Goal: Task Accomplishment & Management: Complete application form

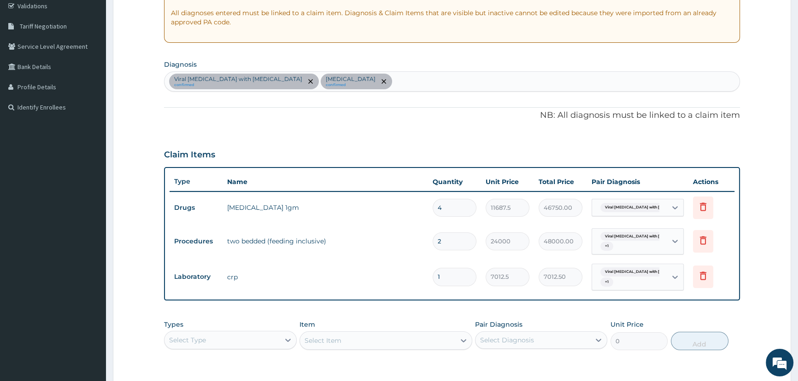
scroll to position [41, 0]
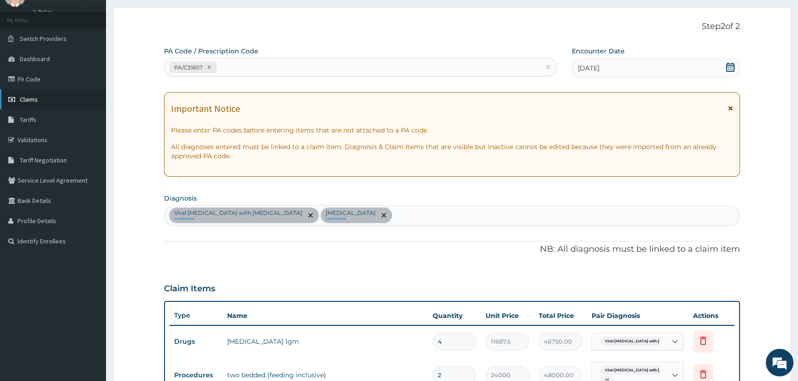
click at [35, 102] on span "Claims" at bounding box center [29, 99] width 18 height 8
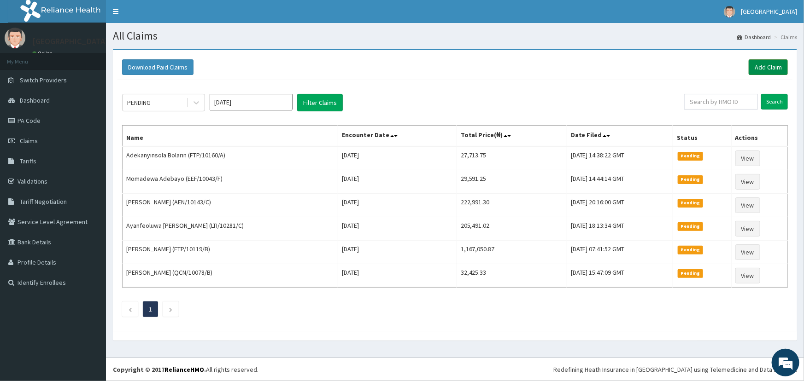
click at [773, 69] on link "Add Claim" at bounding box center [767, 67] width 39 height 16
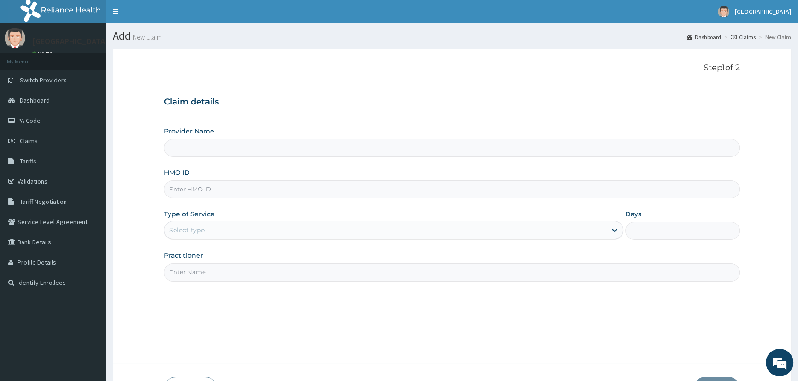
type input "Mother and Child Hospital - Omole"
click at [191, 192] on input "HMO ID" at bounding box center [452, 190] width 576 height 18
type input "YWG/10023/A"
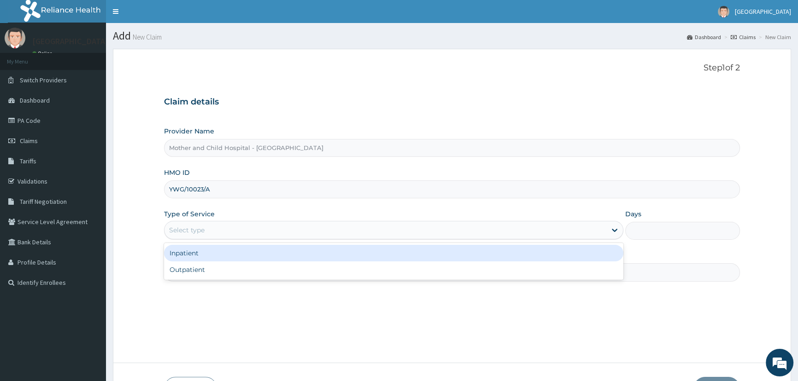
click at [213, 230] on div "Select type" at bounding box center [384, 230] width 441 height 15
click at [189, 257] on div "Inpatient" at bounding box center [393, 253] width 459 height 17
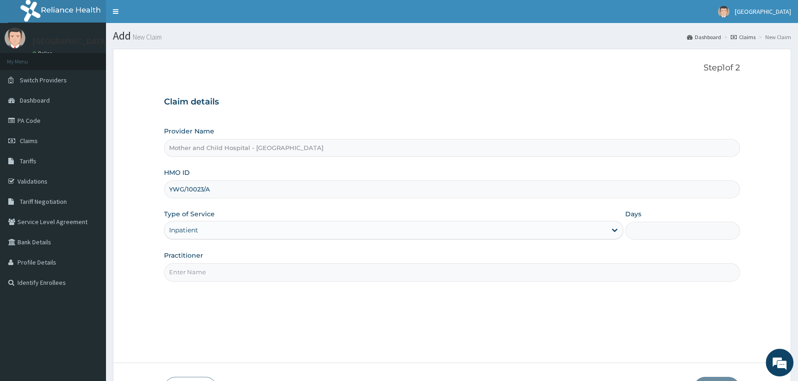
click at [637, 234] on input "Days" at bounding box center [682, 231] width 115 height 18
type input "3"
click at [194, 275] on input "Practitioner" at bounding box center [452, 272] width 576 height 18
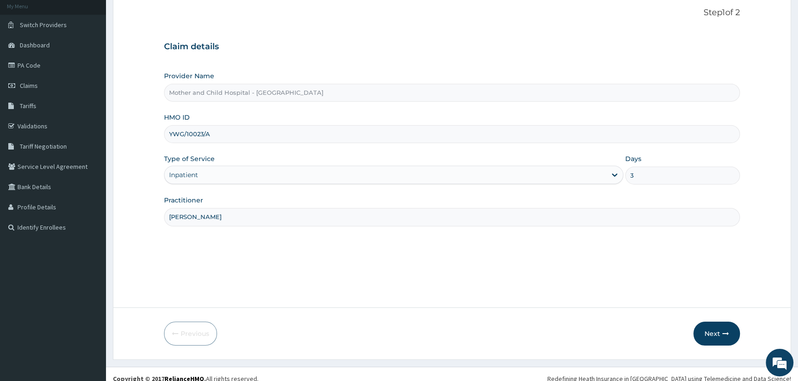
scroll to position [64, 0]
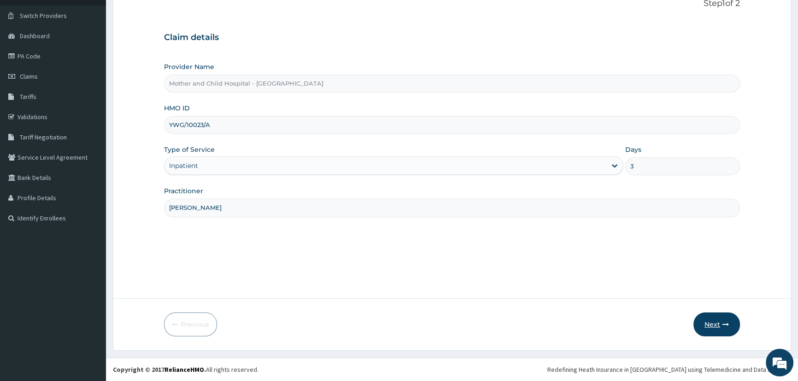
type input "DR ROTIMI"
click at [719, 329] on button "Next" at bounding box center [716, 325] width 47 height 24
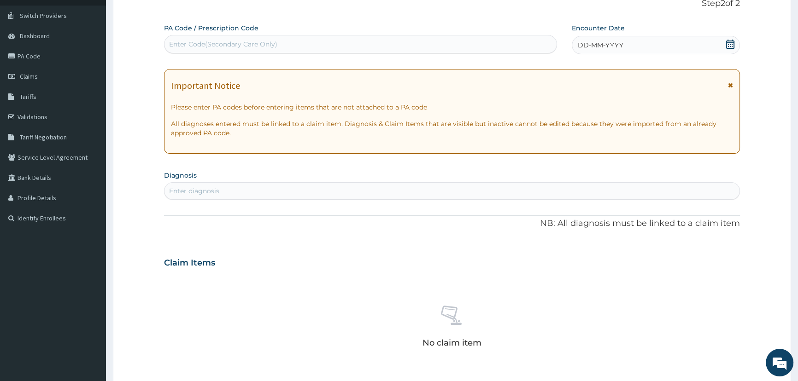
click at [194, 40] on div "Enter Code(Secondary Care Only)" at bounding box center [223, 44] width 108 height 9
paste input "PA/65E97B"
type input "PA/65E97B"
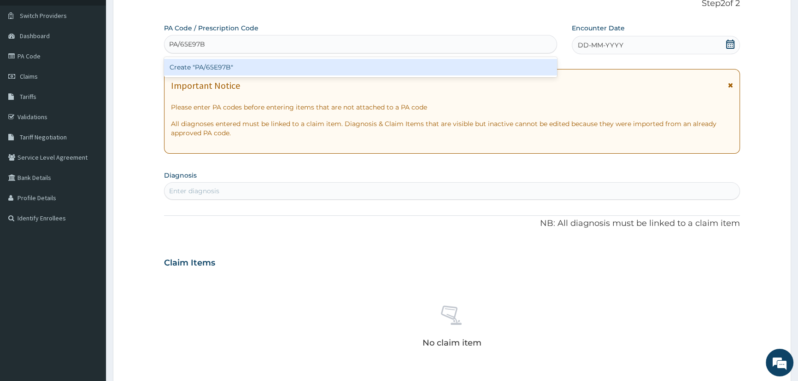
click at [221, 64] on div "Create "PA/65E97B"" at bounding box center [360, 67] width 392 height 17
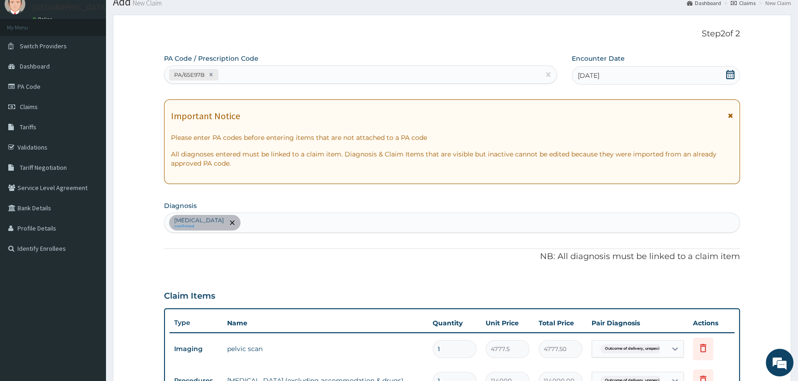
scroll to position [0, 0]
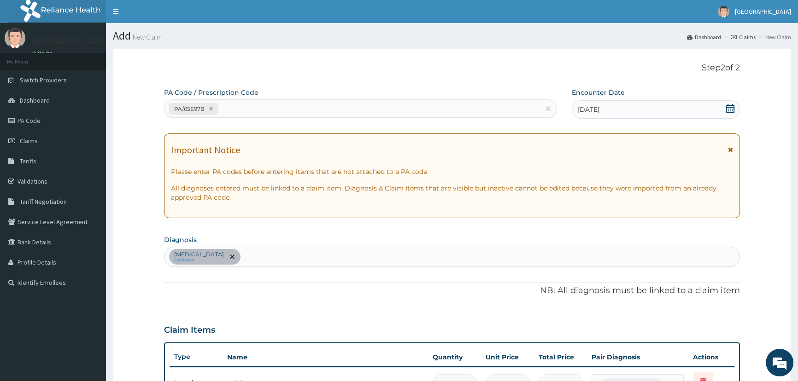
click at [235, 110] on div "PA/65E97B" at bounding box center [351, 108] width 375 height 15
click at [257, 132] on div "Please confirm that PA code or Prescription code is correct." at bounding box center [360, 131] width 392 height 17
type input "PA0B0"
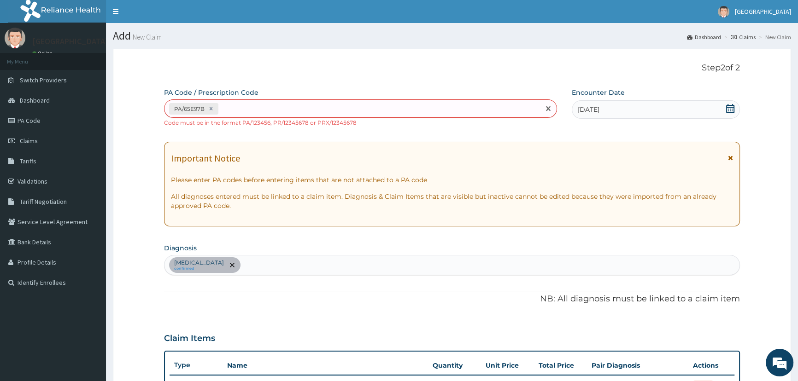
click at [234, 104] on div "PA/65E97B" at bounding box center [351, 108] width 375 height 15
click at [240, 107] on div "PA/65E97B" at bounding box center [351, 108] width 375 height 15
paste input "PA/0B0B86"
type input "PA/0B0B86"
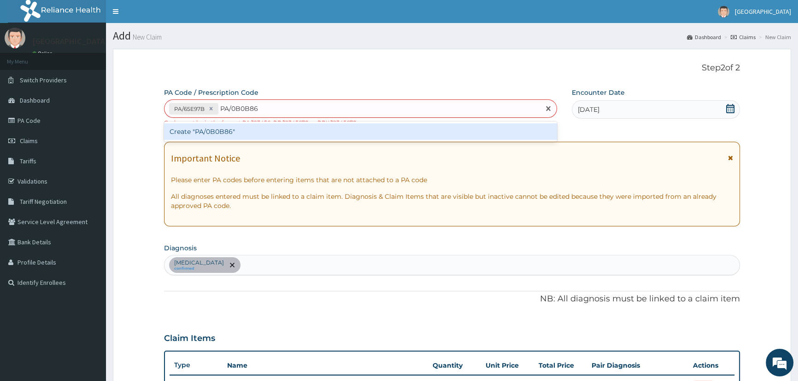
click at [212, 131] on div "Create "PA/0B0B86"" at bounding box center [360, 131] width 392 height 17
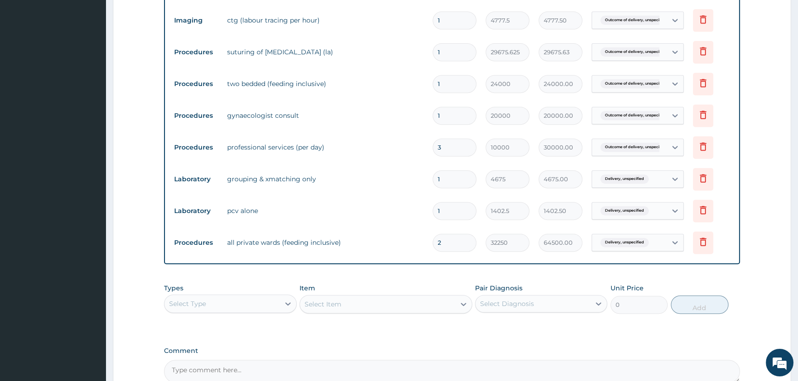
scroll to position [502, 0]
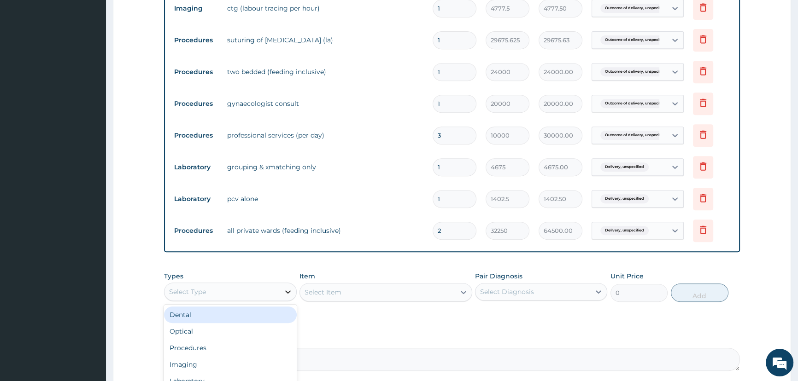
click at [284, 294] on icon at bounding box center [287, 291] width 9 height 9
type input "PRO"
click at [221, 321] on div "Procedures" at bounding box center [230, 315] width 132 height 17
click at [345, 297] on div "Select Item" at bounding box center [377, 292] width 155 height 15
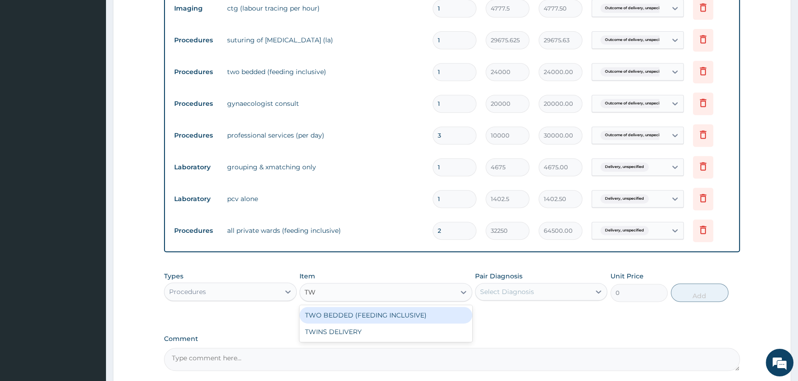
type input "TWO"
click at [374, 318] on div "TWO BEDDED (FEEDING INCLUSIVE)" at bounding box center [385, 315] width 173 height 17
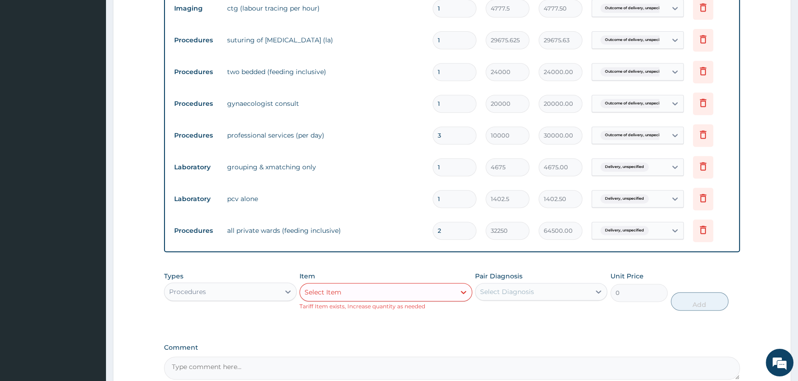
click at [446, 298] on div "Select Item" at bounding box center [377, 292] width 155 height 15
click at [451, 71] on input "1" at bounding box center [454, 72] width 44 height 18
type input "0.00"
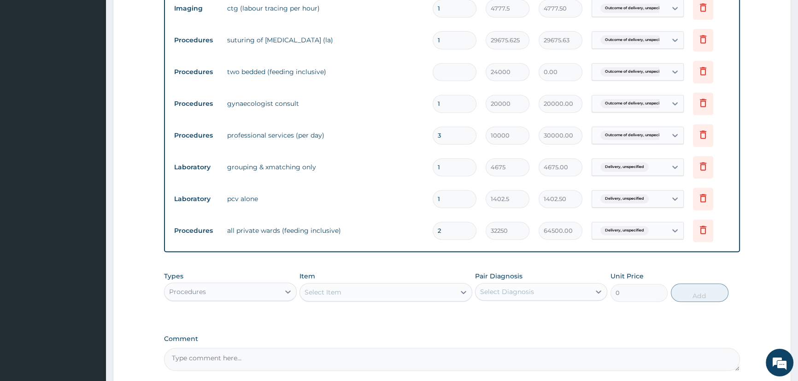
type input "3"
type input "72000.00"
type input "3"
click at [404, 88] on tr "Procedures two bedded (feeding inclusive) 3 24000 72000.00 Outcome of delivery,…" at bounding box center [451, 72] width 565 height 32
click at [700, 233] on icon at bounding box center [703, 230] width 6 height 8
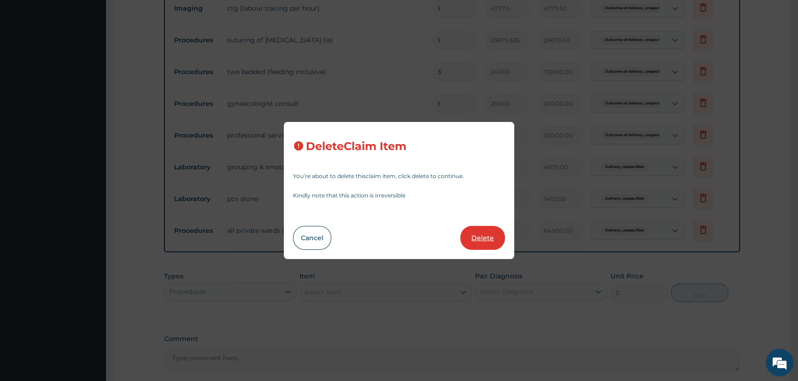
click at [483, 239] on button "Delete" at bounding box center [482, 238] width 45 height 24
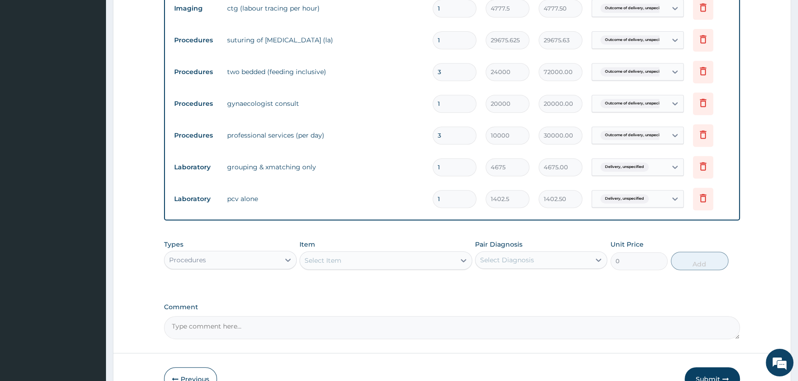
click at [449, 202] on input "1" at bounding box center [454, 199] width 44 height 18
type input "0.00"
type input "2"
type input "2805.00"
type input "2"
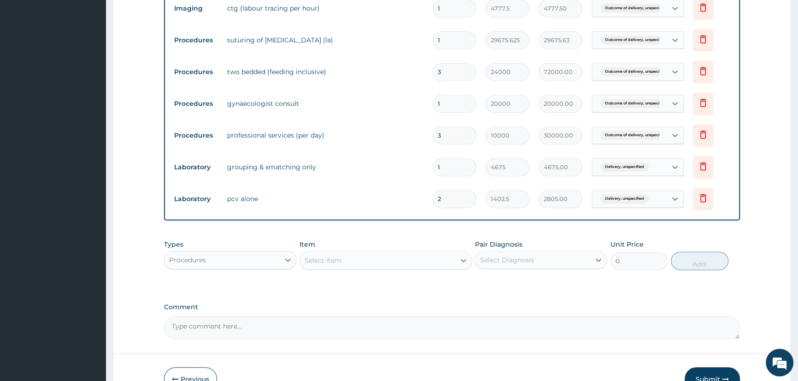
click at [336, 212] on tr "Laboratory pcv alone 2 1402.5 2805.00 Delivery, unspecified Delete" at bounding box center [451, 199] width 565 height 32
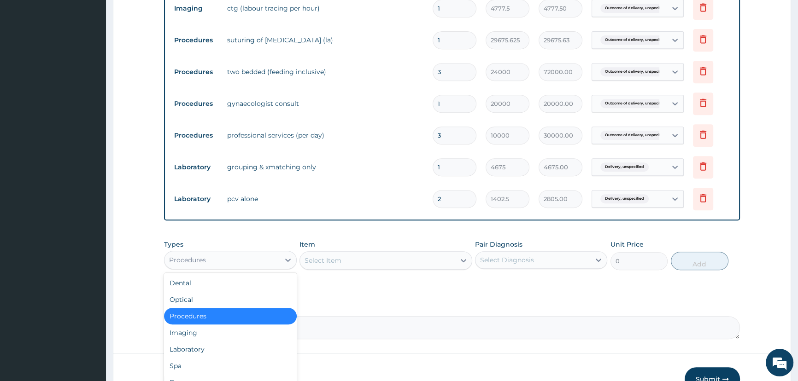
drag, startPoint x: 257, startPoint y: 263, endPoint x: 245, endPoint y: 268, distance: 12.7
click at [257, 263] on div "Procedures" at bounding box center [221, 260] width 115 height 15
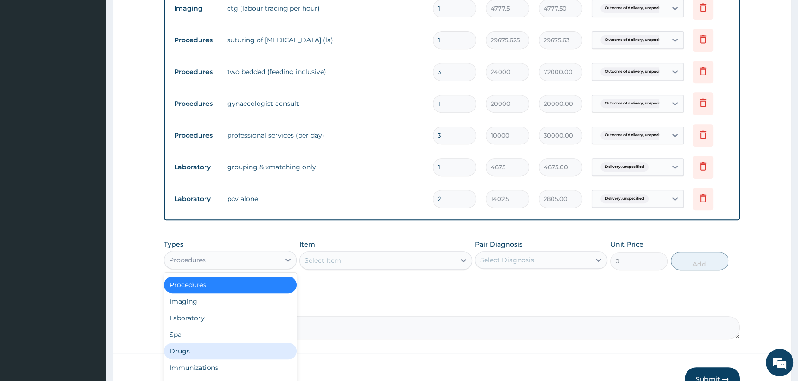
click at [194, 353] on div "Drugs" at bounding box center [230, 351] width 132 height 17
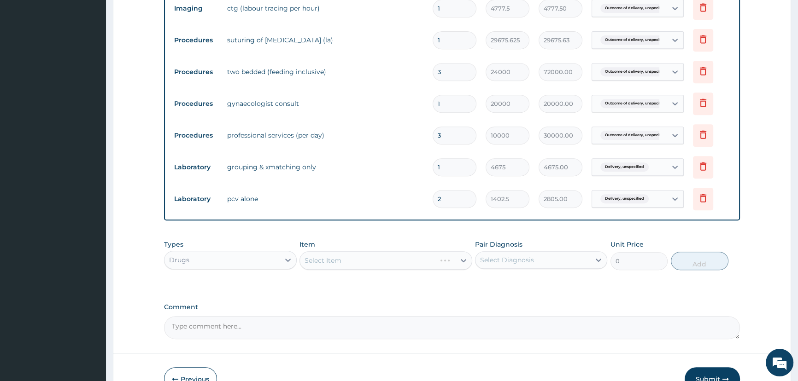
click at [321, 265] on div "Select Item" at bounding box center [385, 260] width 173 height 18
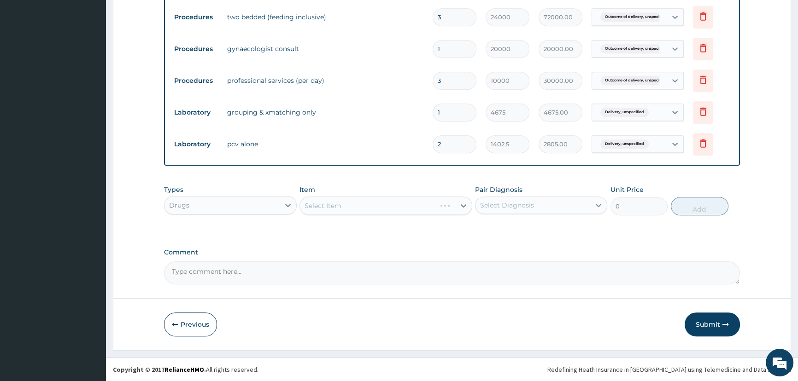
scroll to position [558, 0]
click at [364, 203] on div "Select Item" at bounding box center [385, 206] width 173 height 18
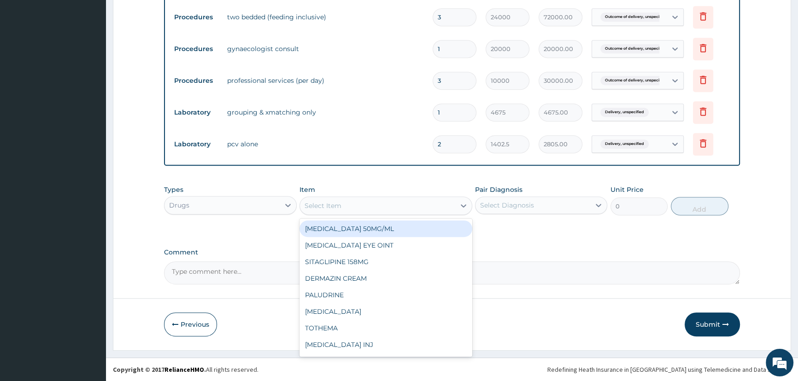
click at [335, 204] on div "Select Item" at bounding box center [322, 205] width 37 height 9
type input "ERGO"
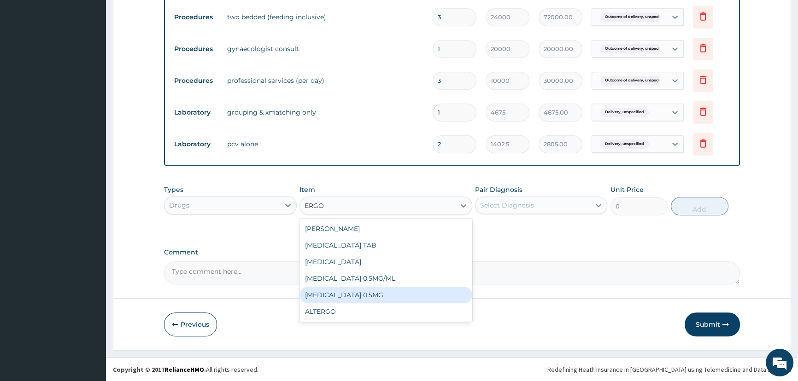
click at [360, 297] on div "ERGOMETRINE 0.5MG" at bounding box center [385, 295] width 173 height 17
type input "60.77500152587891"
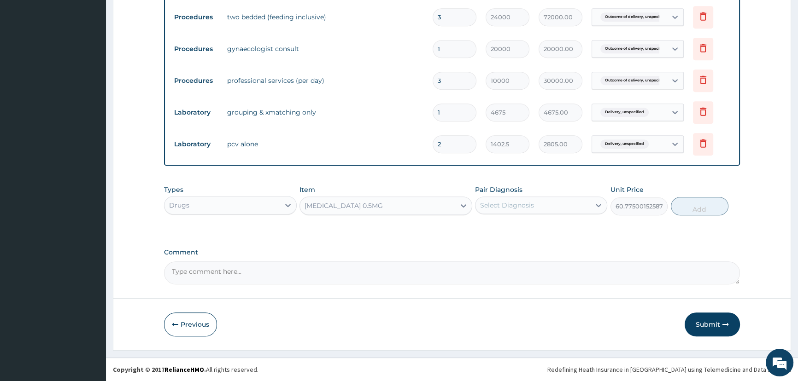
click at [388, 205] on div "ERGOMETRINE 0.5MG" at bounding box center [377, 206] width 155 height 15
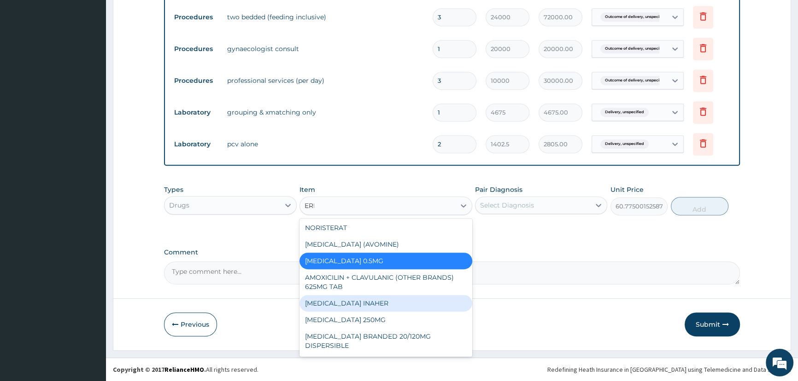
scroll to position [0, 0]
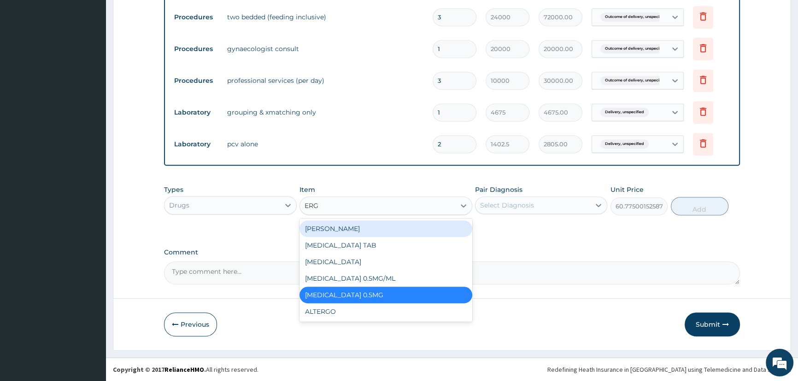
type input "ERGO"
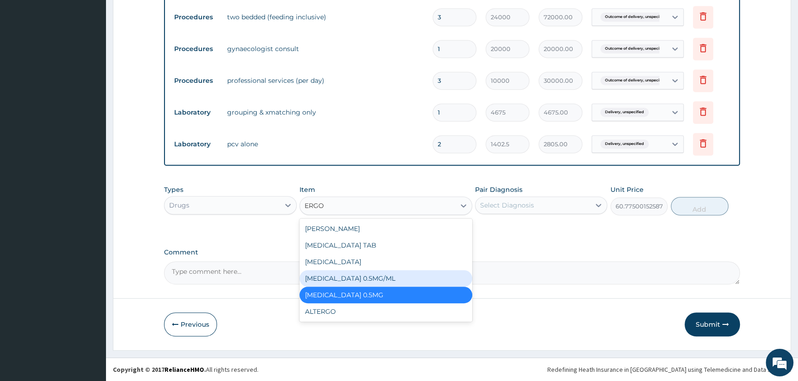
click at [364, 276] on div "ERGOMETRINE 0.5MG/ML" at bounding box center [385, 278] width 173 height 17
type input "584.375"
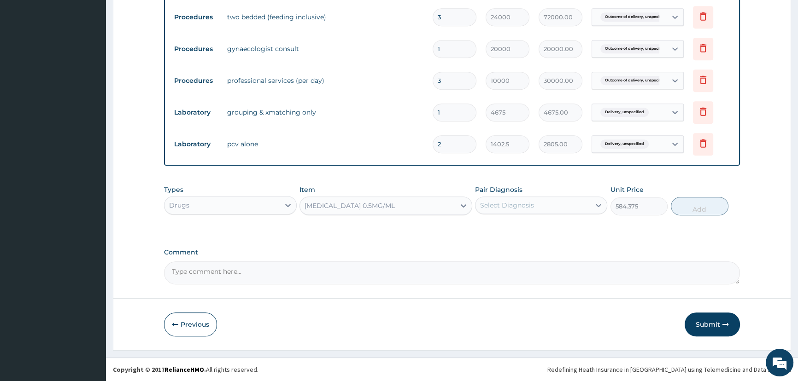
click at [486, 206] on div "Select Diagnosis" at bounding box center [507, 205] width 54 height 9
click at [481, 228] on input "checkbox" at bounding box center [483, 228] width 6 height 6
checkbox input "true"
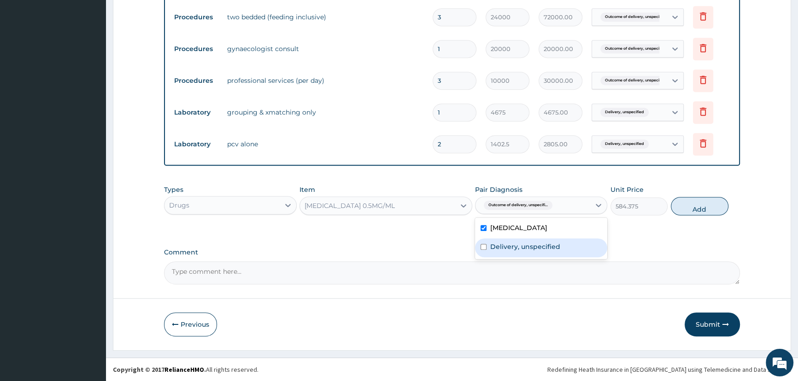
click at [480, 249] on input "checkbox" at bounding box center [483, 247] width 6 height 6
checkbox input "true"
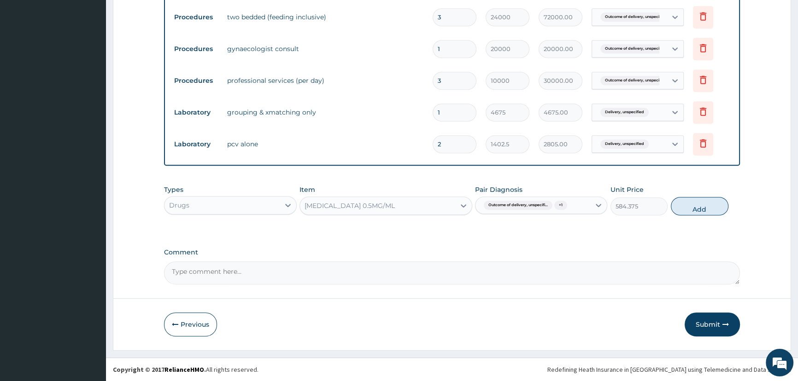
drag, startPoint x: 685, startPoint y: 205, endPoint x: 533, endPoint y: 214, distance: 152.3
click at [686, 205] on button "Add" at bounding box center [700, 206] width 58 height 18
type input "0"
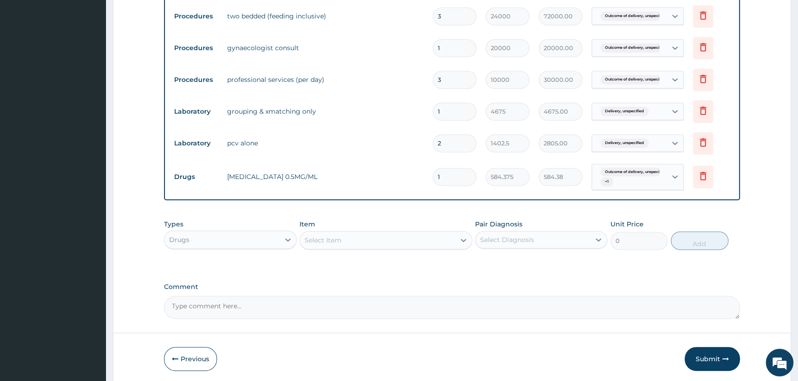
click at [330, 243] on div "Select Item" at bounding box center [322, 240] width 37 height 9
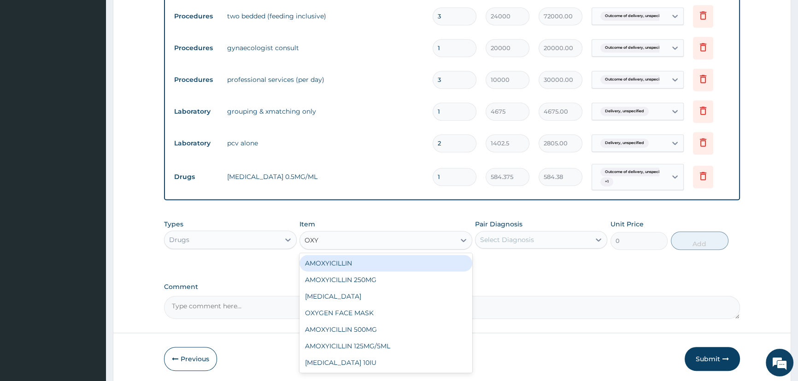
type input "OXYT"
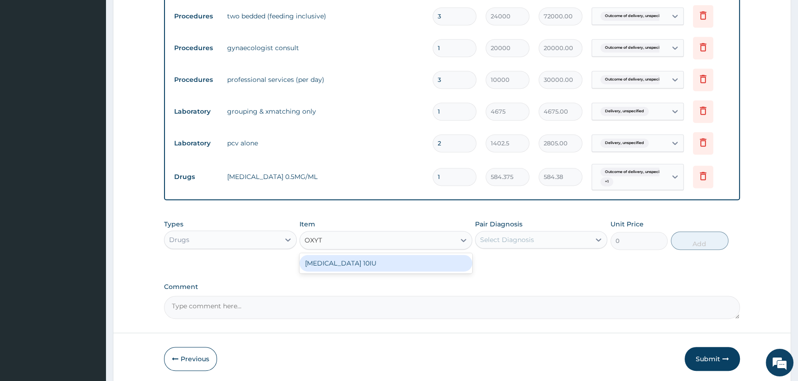
click at [349, 266] on div "OXYTOCIN 10IU" at bounding box center [385, 263] width 173 height 17
type input "584.375"
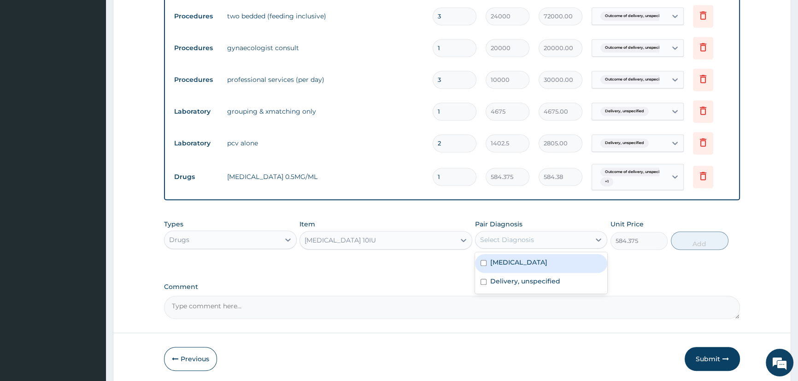
click at [485, 240] on div "Select Diagnosis" at bounding box center [507, 239] width 54 height 9
click at [481, 264] on input "checkbox" at bounding box center [483, 263] width 6 height 6
checkbox input "true"
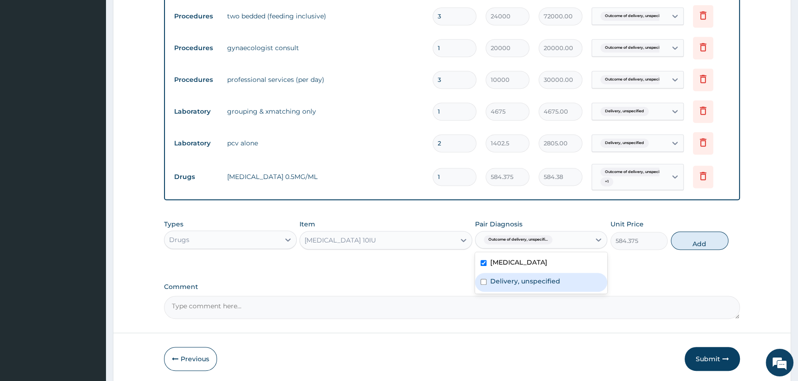
click at [482, 284] on input "checkbox" at bounding box center [483, 282] width 6 height 6
checkbox input "true"
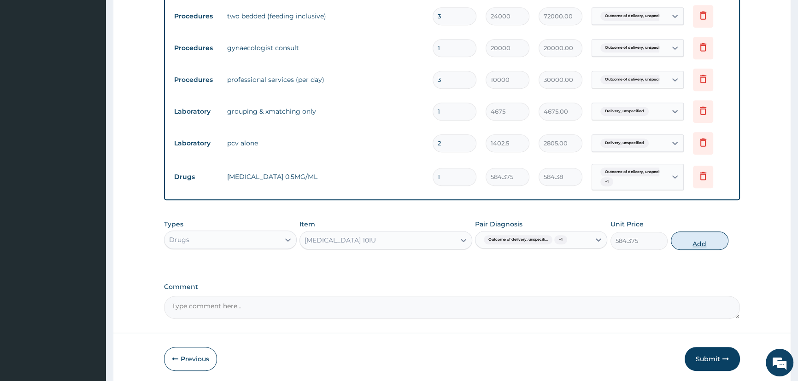
click at [691, 240] on button "Add" at bounding box center [700, 241] width 58 height 18
type input "0"
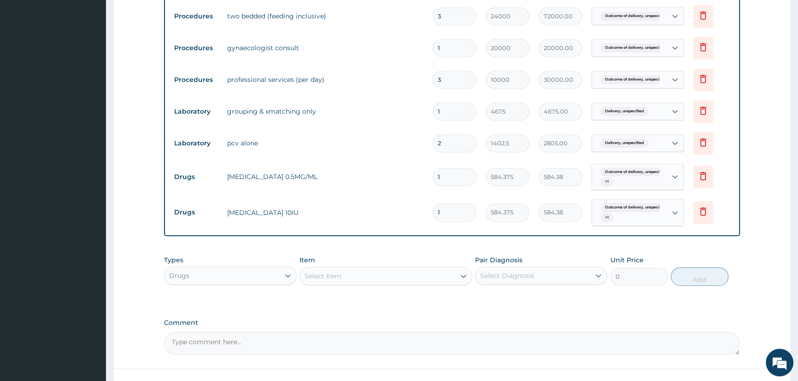
type input "0.00"
type input "6"
type input "3506.25"
type input "6"
click at [322, 281] on div "Select Item" at bounding box center [322, 276] width 37 height 9
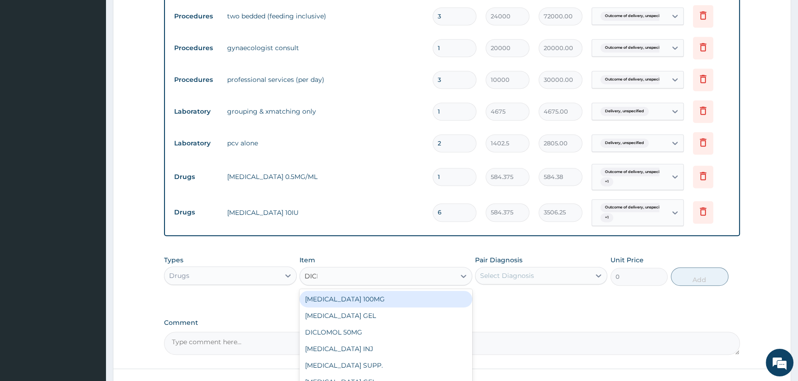
type input "DICLO"
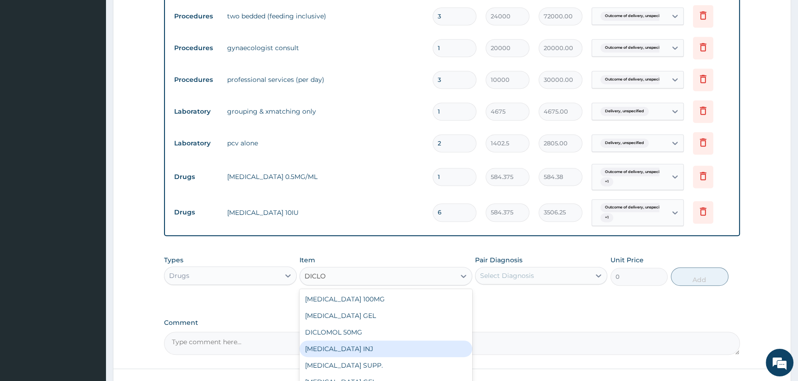
click at [356, 351] on div "DICLOFENAC INJ" at bounding box center [385, 349] width 173 height 17
type input "589.0499877929688"
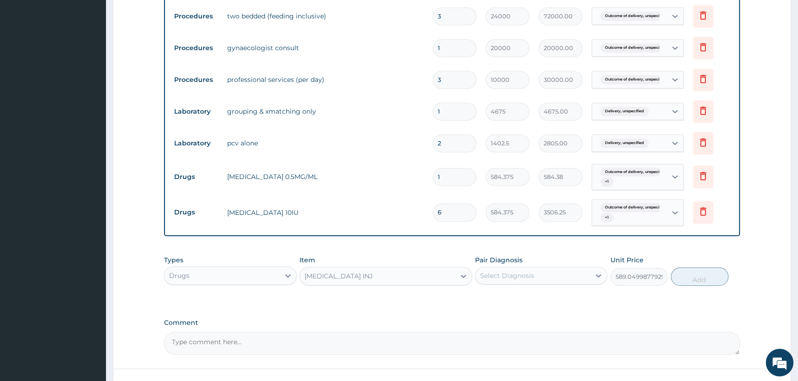
click at [517, 271] on div "Select Diagnosis" at bounding box center [532, 276] width 115 height 15
click at [480, 298] on input "checkbox" at bounding box center [483, 299] width 6 height 6
checkbox input "true"
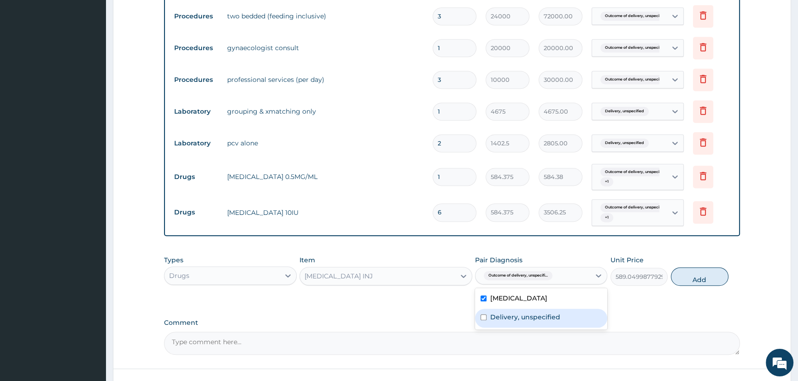
click at [482, 318] on input "checkbox" at bounding box center [483, 318] width 6 height 6
checkbox input "true"
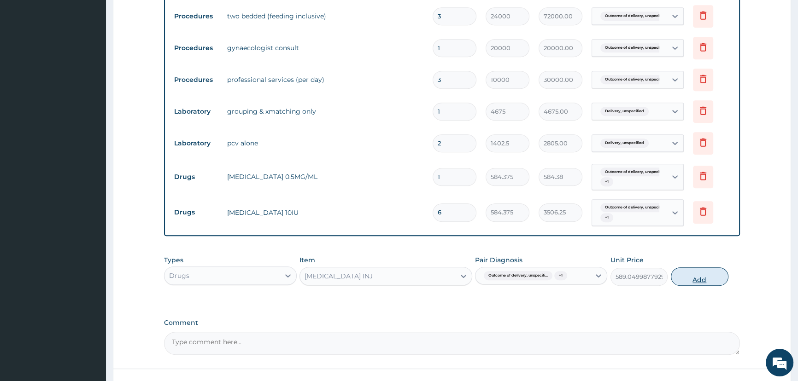
click at [689, 281] on button "Add" at bounding box center [700, 277] width 58 height 18
type input "0"
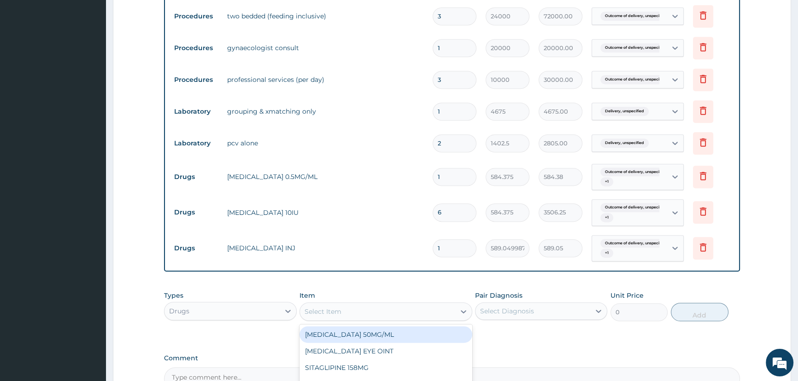
click at [343, 316] on div "Select Item" at bounding box center [377, 311] width 155 height 15
paste input "Cefuroxime"
type input "Cefuroxime"
click at [353, 333] on div "CEFUROXIME 500MG" at bounding box center [385, 335] width 173 height 17
type input "467.5"
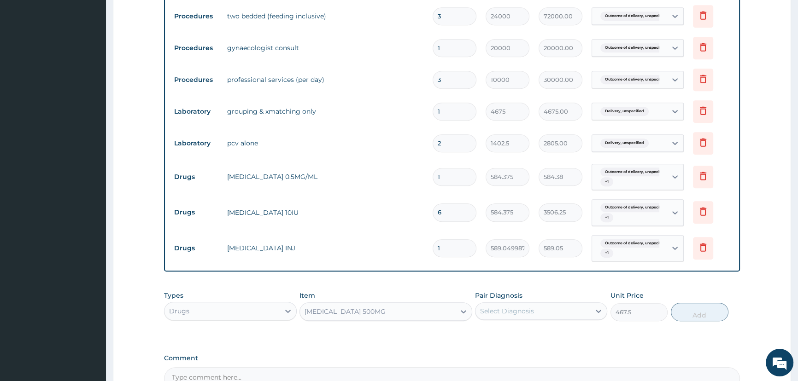
click at [487, 313] on div "Select Diagnosis" at bounding box center [507, 311] width 54 height 9
drag, startPoint x: 483, startPoint y: 336, endPoint x: 487, endPoint y: 352, distance: 16.6
click at [485, 339] on div "Outcome of delivery, unspecified" at bounding box center [541, 335] width 132 height 19
checkbox input "true"
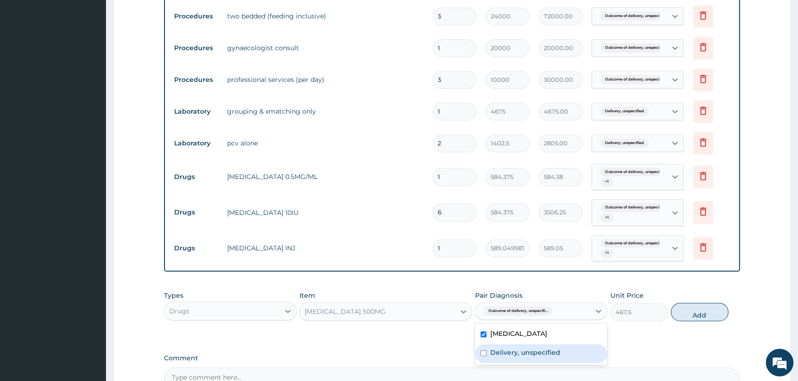
click at [484, 354] on input "checkbox" at bounding box center [483, 354] width 6 height 6
checkbox input "true"
click at [701, 313] on button "Add" at bounding box center [700, 312] width 58 height 18
type input "0"
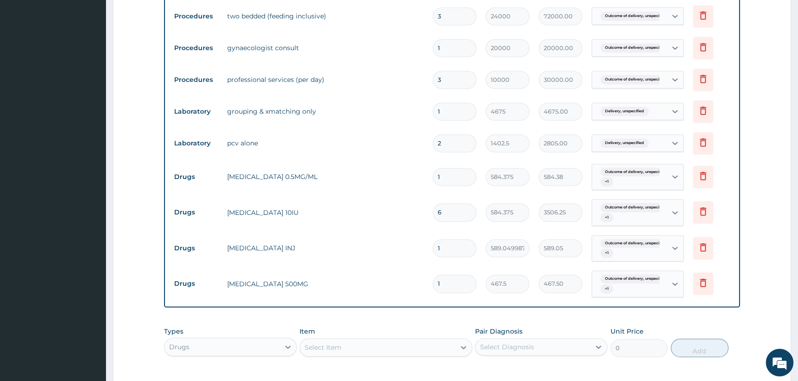
click at [444, 290] on input "1" at bounding box center [454, 284] width 44 height 18
type input "10"
type input "4675.00"
type input "10"
click at [405, 273] on tr "Drugs CEFUROXIME 500MG 10 467.5 4675.00 Outcome of delivery, unspecifi... + 1 D…" at bounding box center [451, 284] width 565 height 36
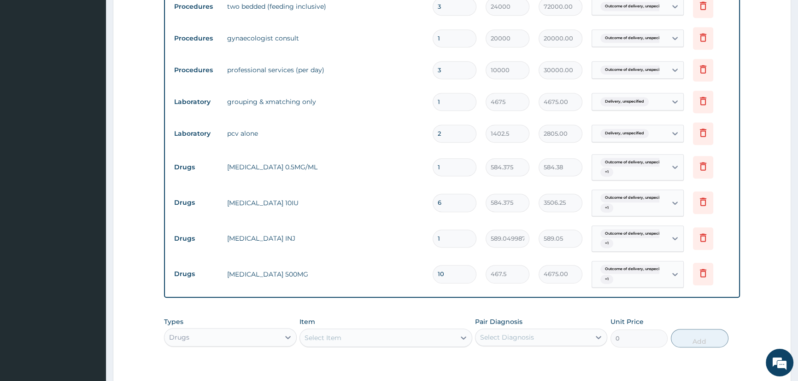
scroll to position [642, 0]
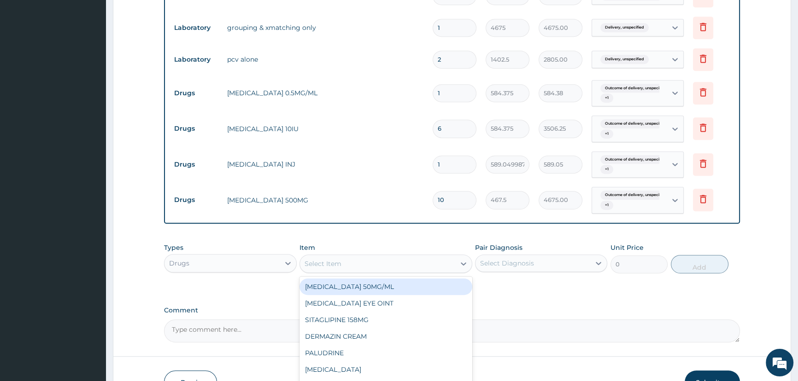
click at [313, 263] on div "Select Item" at bounding box center [322, 263] width 37 height 9
type input "RANFE"
click at [341, 287] on div "RANFERO -12" at bounding box center [385, 287] width 173 height 17
type input "60.77500152587891"
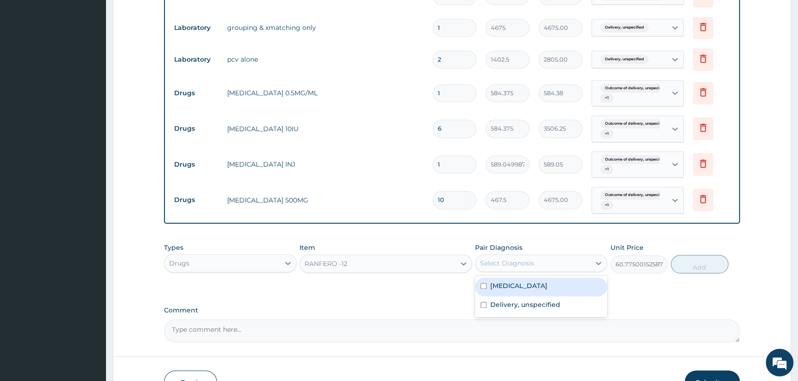
click at [490, 265] on div "Select Diagnosis" at bounding box center [507, 263] width 54 height 9
click at [480, 286] on div "Outcome of delivery, unspecified" at bounding box center [541, 287] width 132 height 19
checkbox input "true"
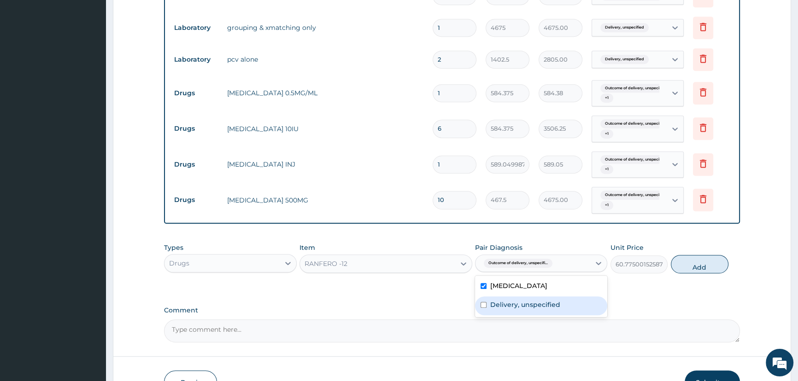
click at [483, 307] on input "checkbox" at bounding box center [483, 305] width 6 height 6
checkbox input "true"
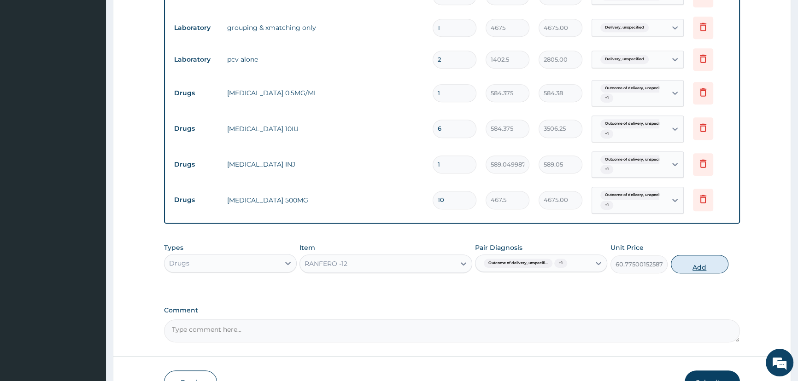
click at [689, 265] on button "Add" at bounding box center [700, 264] width 58 height 18
type input "0"
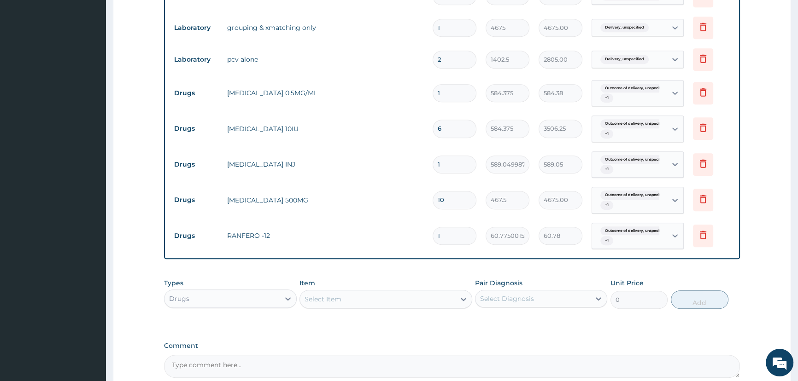
type input "0.00"
type input "2"
type input "121.55"
type input "28"
type input "1701.70"
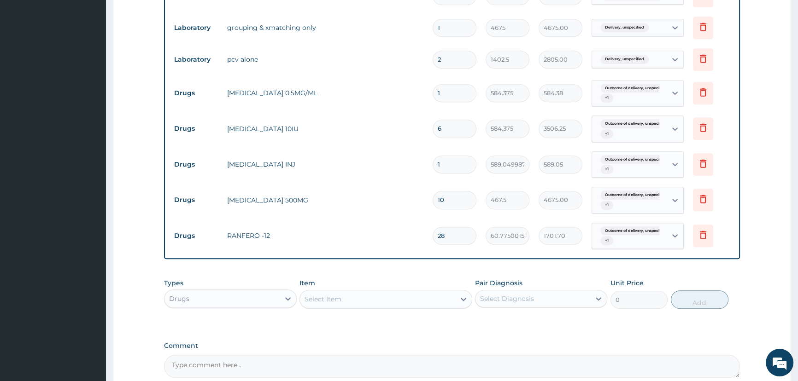
type input "28"
click at [553, 280] on div "Pair Diagnosis Select Diagnosis" at bounding box center [541, 294] width 132 height 30
click at [327, 300] on div "Select Item" at bounding box center [322, 299] width 37 height 9
type input "DICLOMOL"
click at [363, 327] on div "DICLOMOL 50MG" at bounding box center [385, 322] width 173 height 17
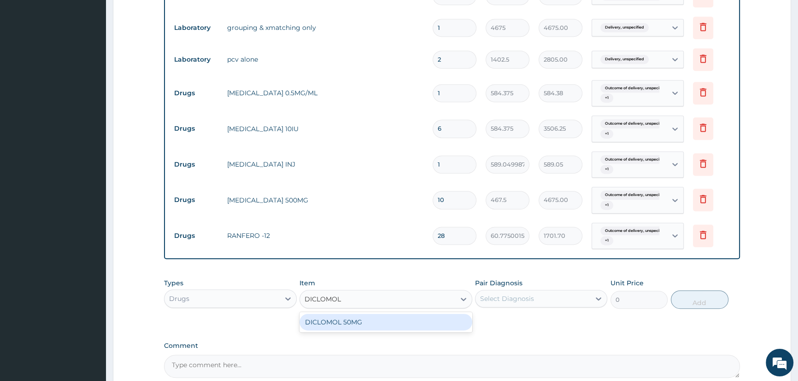
type input "70.125"
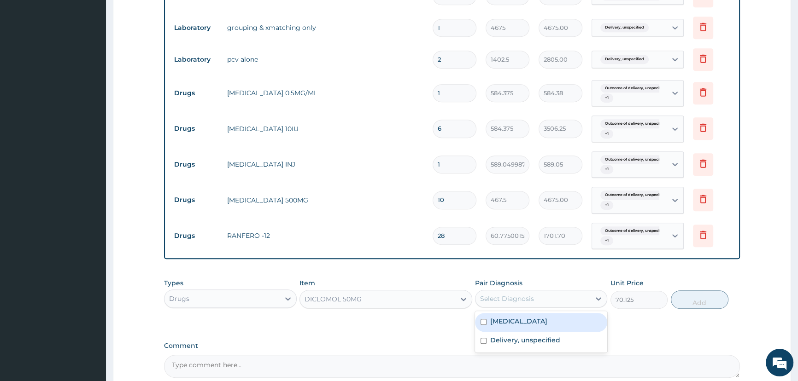
click at [496, 304] on div "Select Diagnosis" at bounding box center [507, 298] width 54 height 9
drag, startPoint x: 482, startPoint y: 322, endPoint x: 485, endPoint y: 336, distance: 14.1
click at [482, 322] on input "checkbox" at bounding box center [483, 322] width 6 height 6
checkbox input "true"
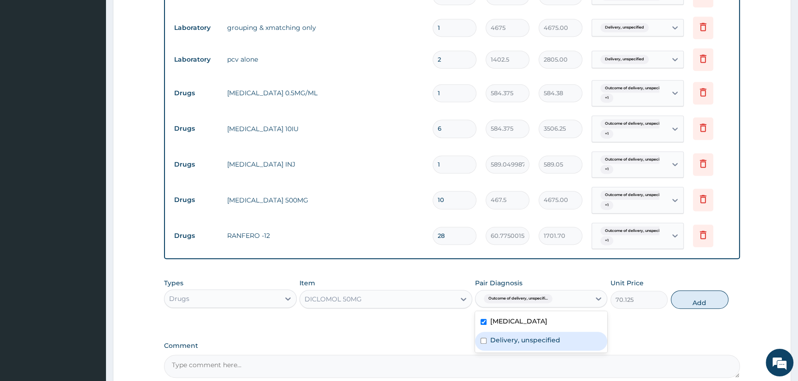
click at [484, 342] on input "checkbox" at bounding box center [483, 341] width 6 height 6
checkbox input "true"
click at [702, 302] on button "Add" at bounding box center [700, 300] width 58 height 18
type input "0"
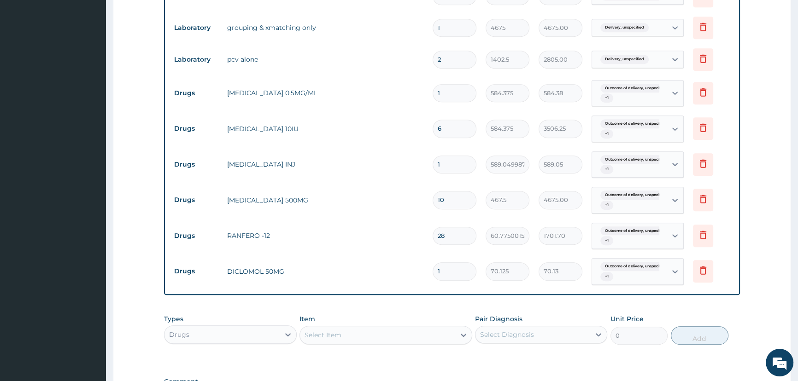
click at [446, 273] on input "1" at bounding box center [454, 272] width 44 height 18
type input "10"
type input "701.25"
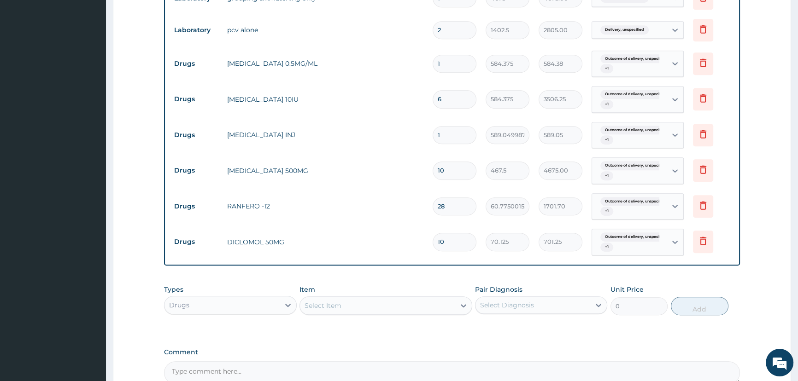
scroll to position [767, 0]
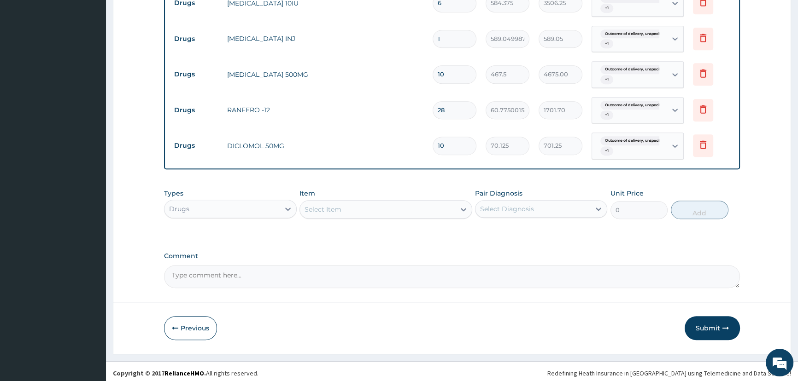
type input "10"
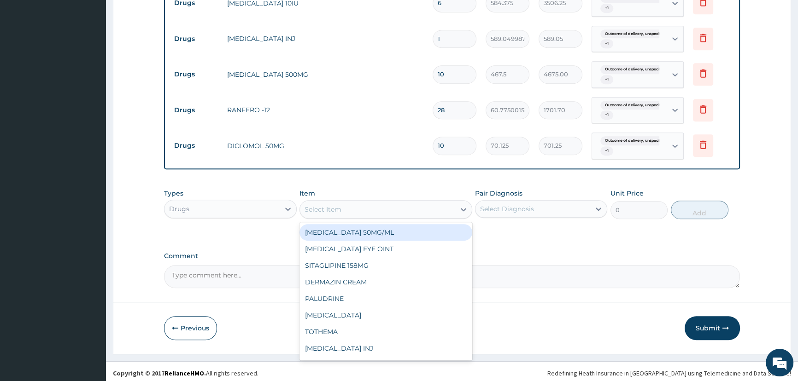
click at [333, 215] on div "Select Item" at bounding box center [377, 209] width 155 height 15
type input "FLAGYL"
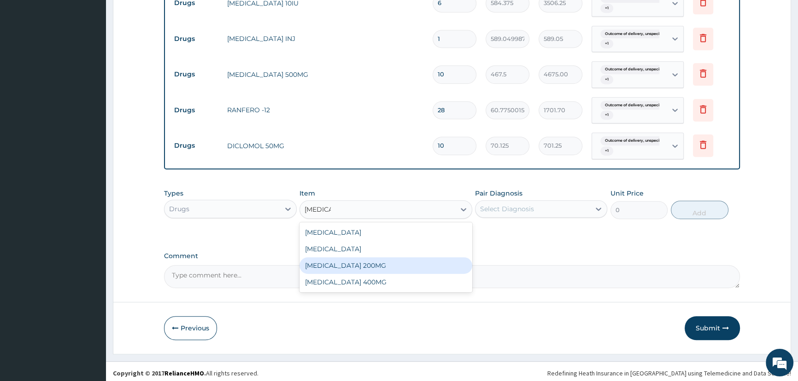
click at [348, 269] on div "FLAGYL 200MG" at bounding box center [385, 265] width 173 height 17
type input "60.77500152587891"
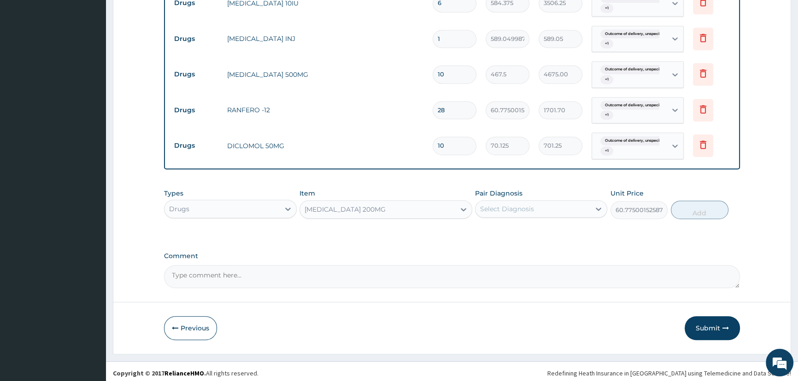
click at [496, 212] on div "Select Diagnosis" at bounding box center [507, 209] width 54 height 9
click at [479, 234] on div "Outcome of delivery, unspecified" at bounding box center [541, 232] width 132 height 19
checkbox input "true"
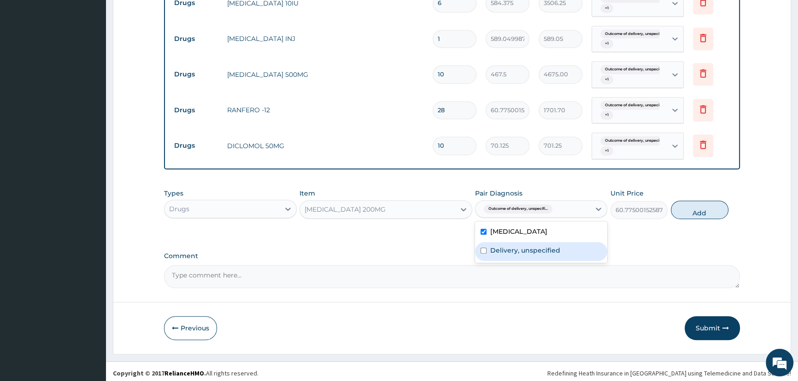
click at [481, 253] on input "checkbox" at bounding box center [483, 251] width 6 height 6
checkbox input "true"
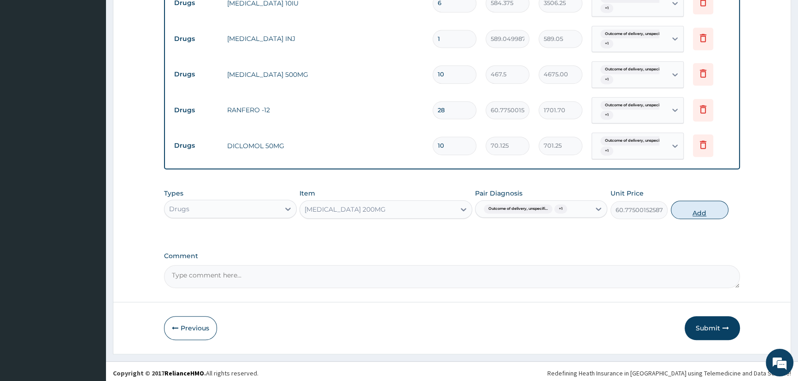
click at [690, 211] on button "Add" at bounding box center [700, 210] width 58 height 18
type input "0"
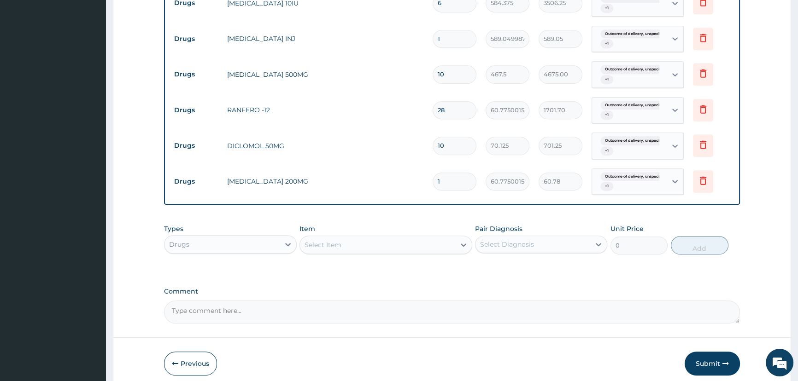
click at [447, 185] on input "1" at bounding box center [454, 182] width 44 height 18
type input "0.00"
type input "3"
type input "182.33"
type input "30"
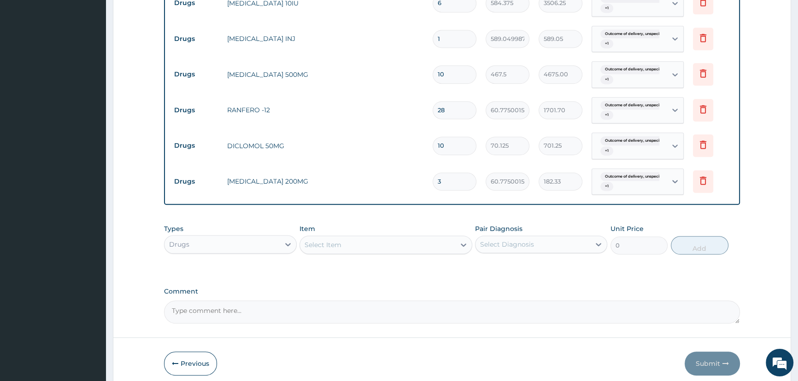
type input "1823.25"
type input "30"
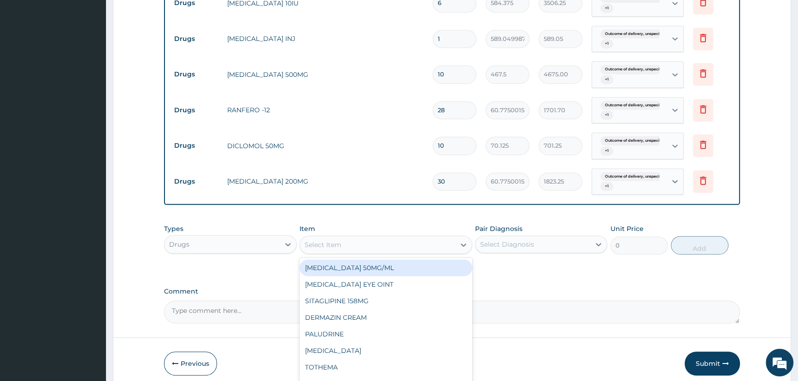
click at [352, 245] on div "Select Item" at bounding box center [377, 245] width 155 height 15
type input "PENTA"
click at [375, 267] on div "PENTAZOCINE/FORTWIN 300MG" at bounding box center [385, 268] width 173 height 17
type input "1168.75"
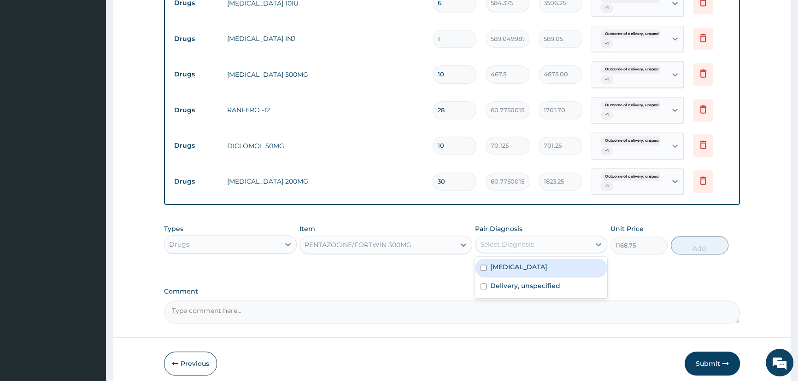
click at [484, 245] on div "Select Diagnosis" at bounding box center [507, 244] width 54 height 9
click at [502, 249] on div "Select Diagnosis" at bounding box center [507, 244] width 54 height 9
click at [479, 267] on div "Outcome of delivery, unspecified" at bounding box center [541, 268] width 132 height 19
checkbox input "true"
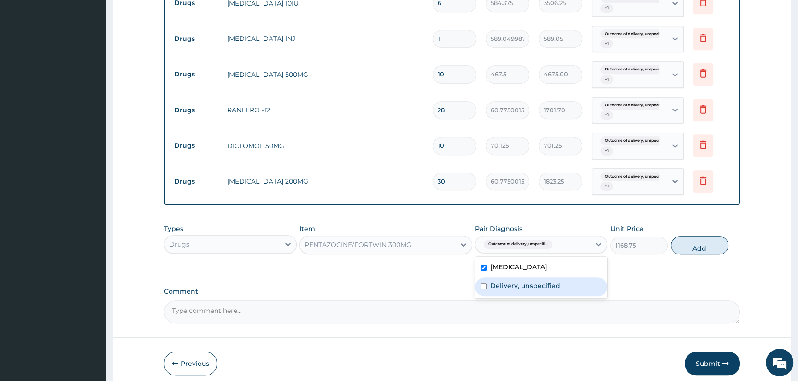
click at [483, 289] on input "checkbox" at bounding box center [483, 287] width 6 height 6
checkbox input "true"
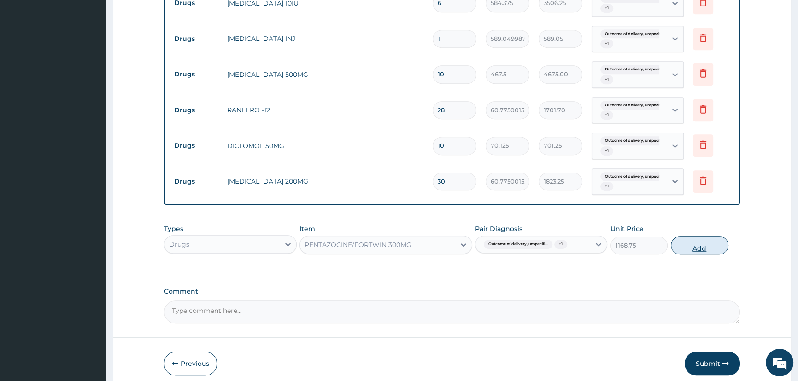
click at [697, 244] on button "Add" at bounding box center [700, 245] width 58 height 18
type input "0"
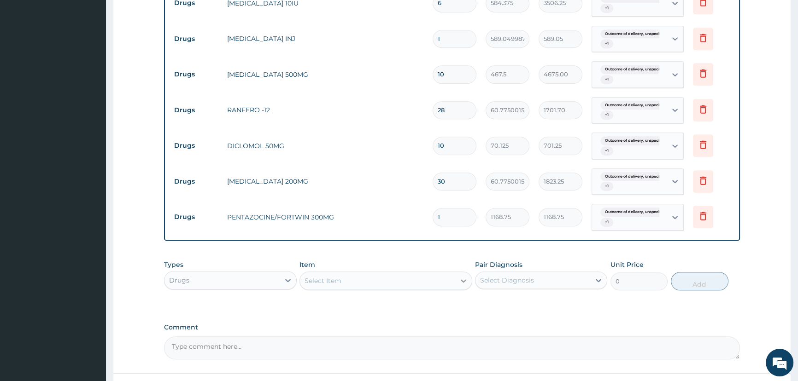
type input "0.00"
type input "2"
type input "2337.50"
type input "2"
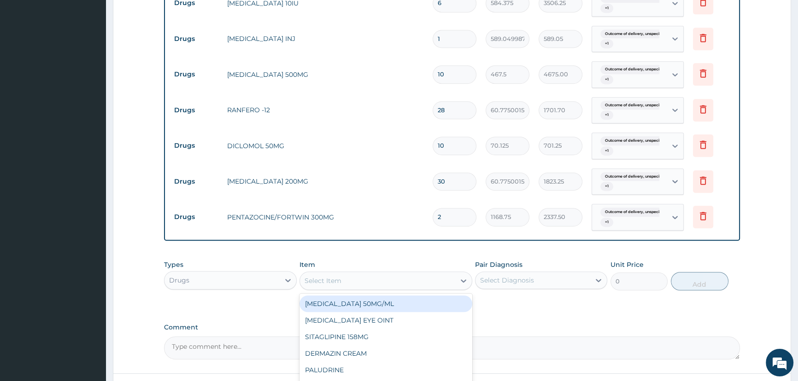
click at [389, 286] on div "Select Item" at bounding box center [377, 281] width 155 height 15
type input "TRAN"
click at [378, 309] on div "TRANEXAMIC ACID 100MG" at bounding box center [385, 304] width 173 height 17
type input "2337.5"
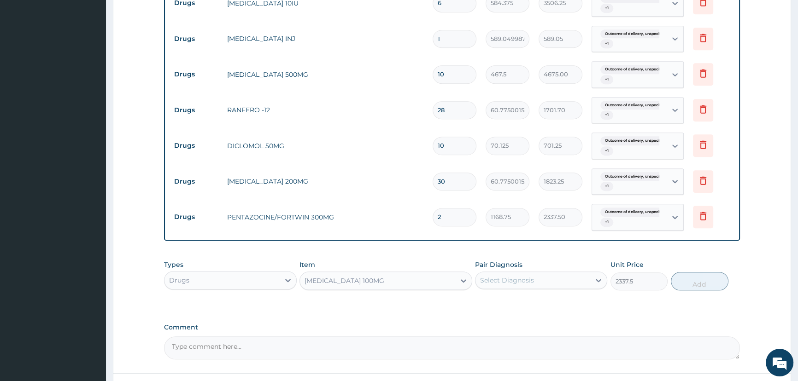
click at [507, 283] on div "Select Diagnosis" at bounding box center [507, 280] width 54 height 9
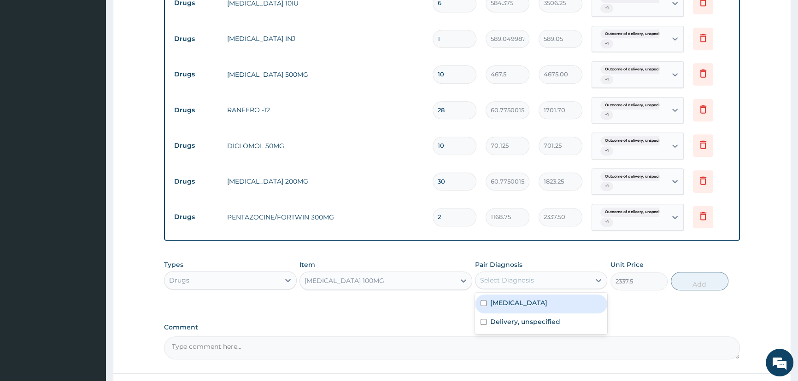
click at [484, 302] on input "checkbox" at bounding box center [483, 303] width 6 height 6
checkbox input "true"
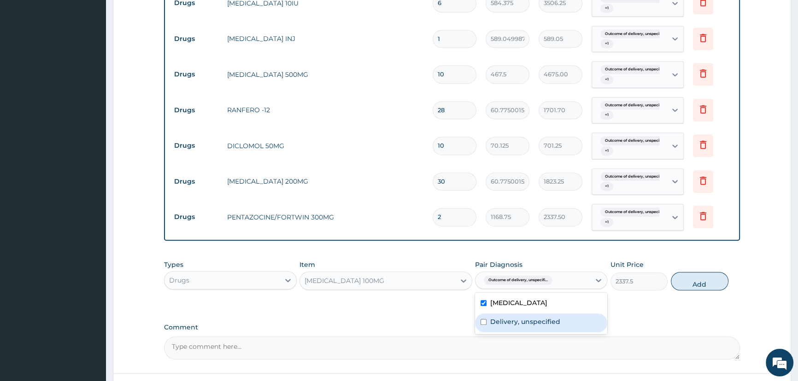
click at [482, 322] on input "checkbox" at bounding box center [483, 322] width 6 height 6
checkbox input "true"
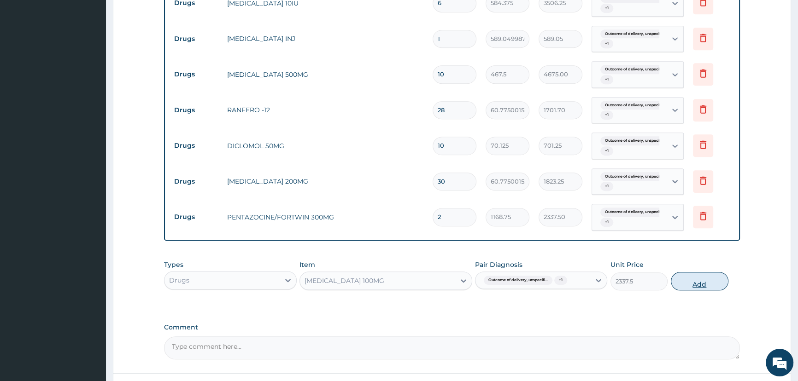
click at [697, 287] on button "Add" at bounding box center [700, 281] width 58 height 18
type input "0"
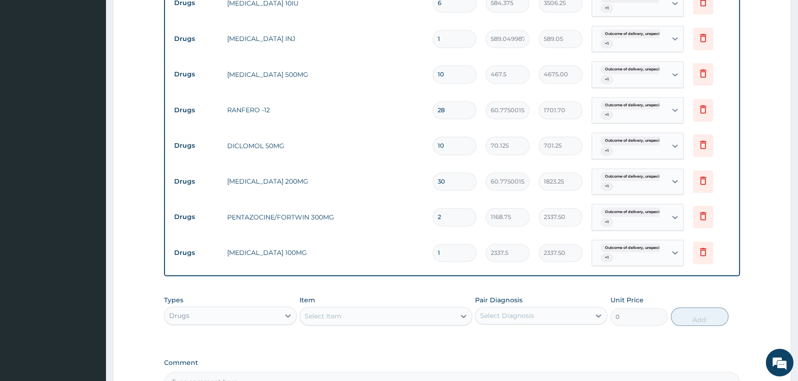
type input "0.00"
type input "2"
type input "4675.00"
type input "2"
click at [322, 320] on div "Select Item" at bounding box center [322, 316] width 37 height 9
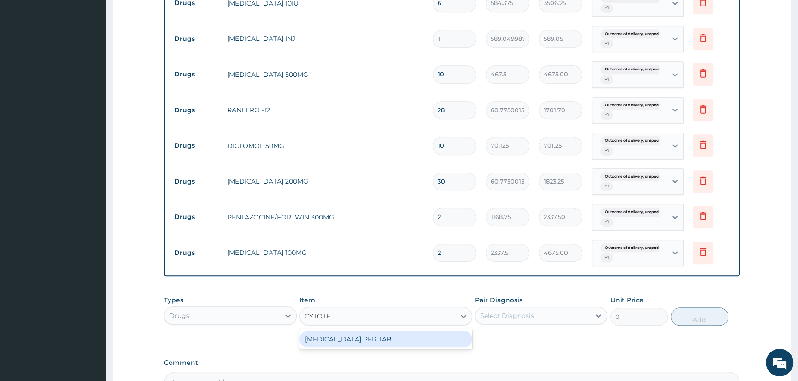
type input "CYTOTEC"
click at [362, 341] on div "CYTOTEC PER TAB" at bounding box center [385, 339] width 173 height 17
type input "589.0499877929688"
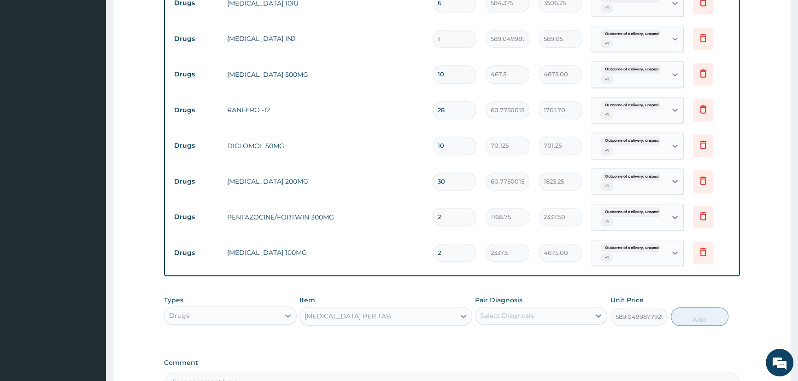
click at [504, 318] on div "Select Diagnosis" at bounding box center [507, 315] width 54 height 9
click at [483, 339] on input "checkbox" at bounding box center [483, 339] width 6 height 6
checkbox input "true"
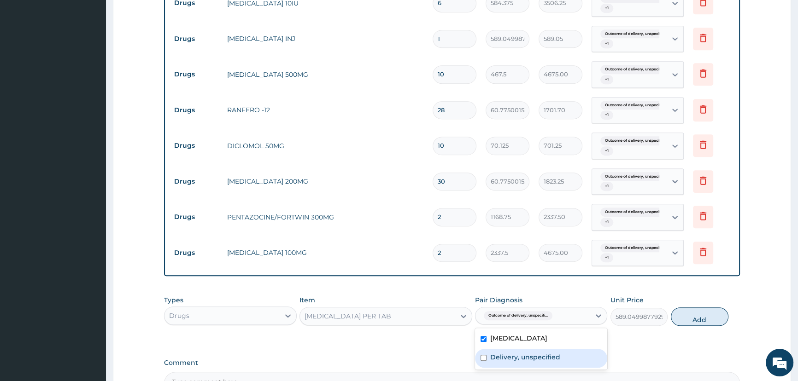
click at [484, 358] on input "checkbox" at bounding box center [483, 358] width 6 height 6
checkbox input "true"
click at [684, 316] on button "Add" at bounding box center [700, 317] width 58 height 18
type input "0"
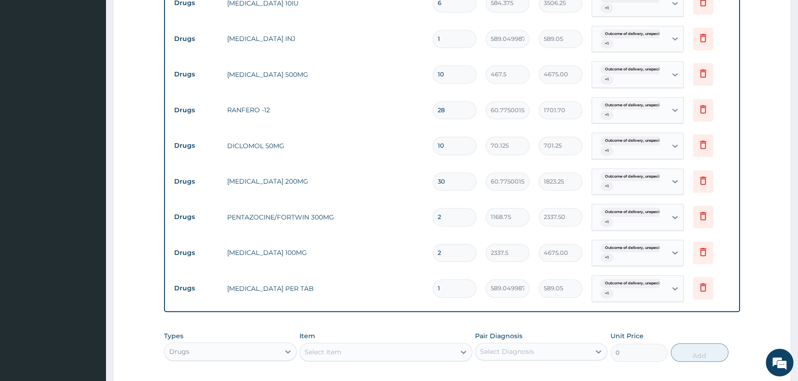
type input "12"
type input "7068.60"
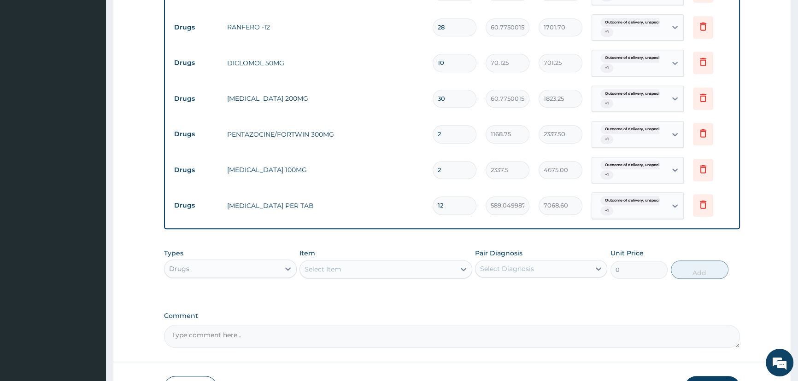
scroll to position [851, 0]
type input "12"
click at [326, 270] on div "Select Item" at bounding box center [322, 268] width 37 height 9
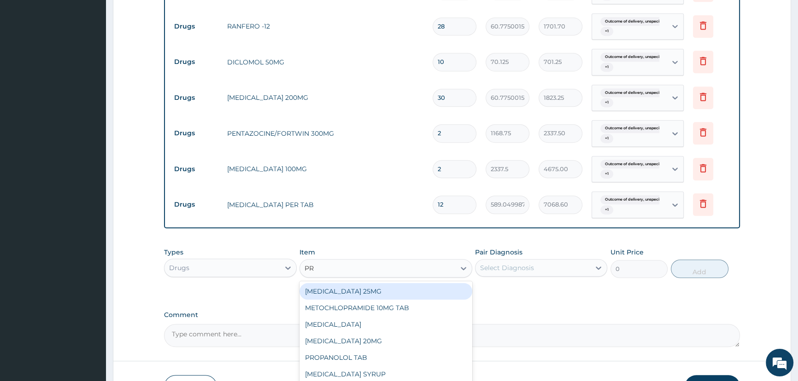
type input "PRO"
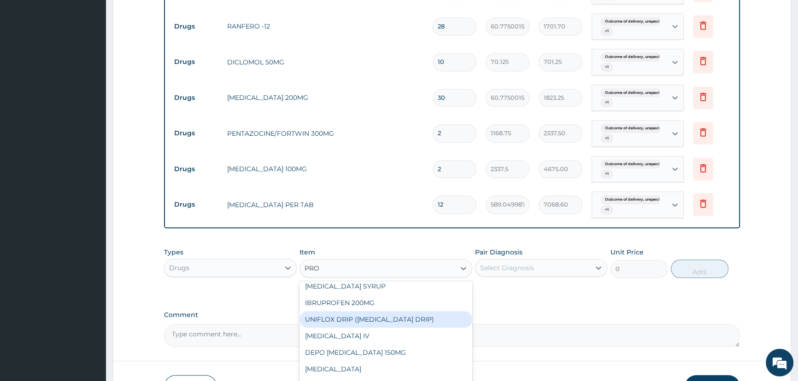
scroll to position [0, 0]
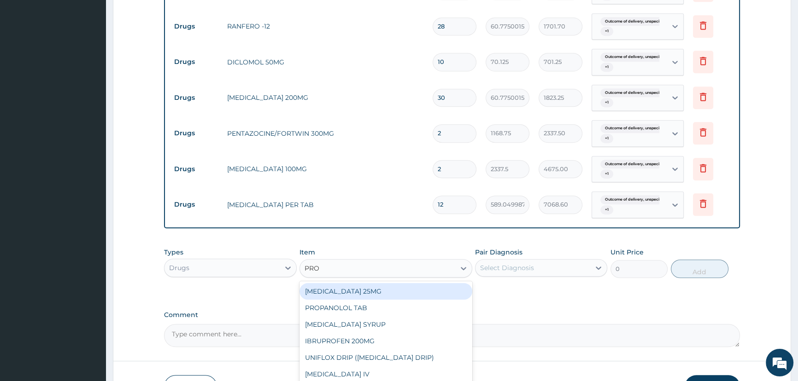
click at [375, 293] on div "PROMETHAZINE 25MG" at bounding box center [385, 291] width 173 height 17
type input "60.77500152587891"
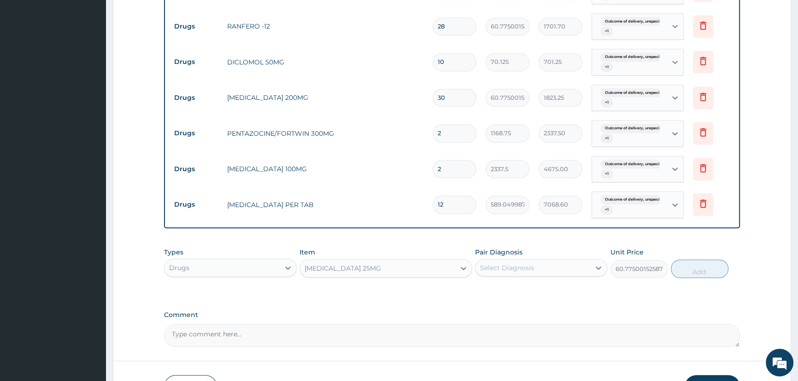
click at [326, 267] on div "PROMETHAZINE 25MG" at bounding box center [342, 268] width 76 height 9
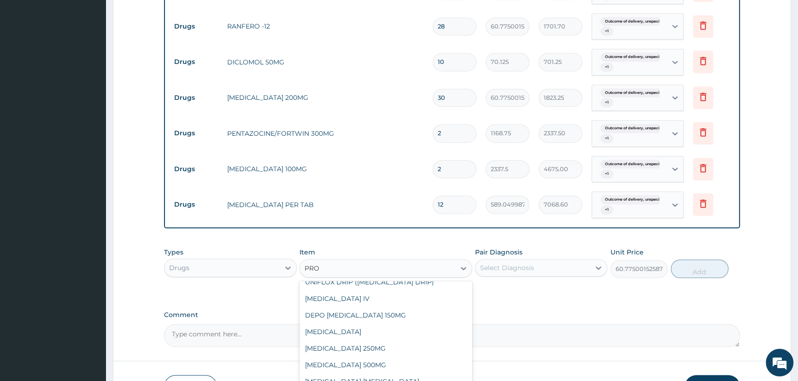
scroll to position [81, 0]
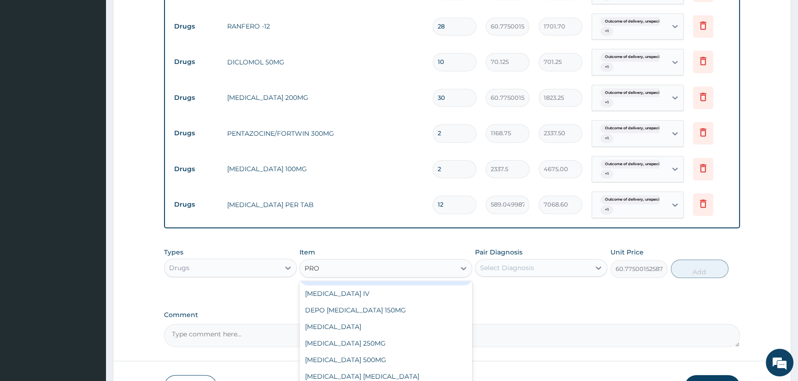
type input "PROM"
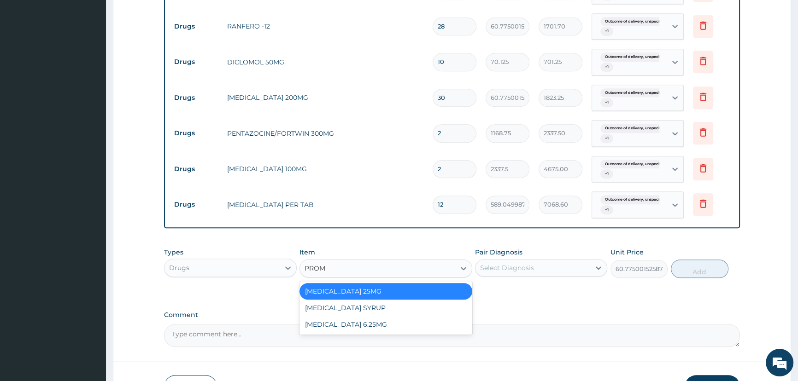
scroll to position [0, 0]
click at [361, 327] on div "PROMETHAZINE 6.25MG" at bounding box center [385, 324] width 173 height 17
type input "294.5249938964844"
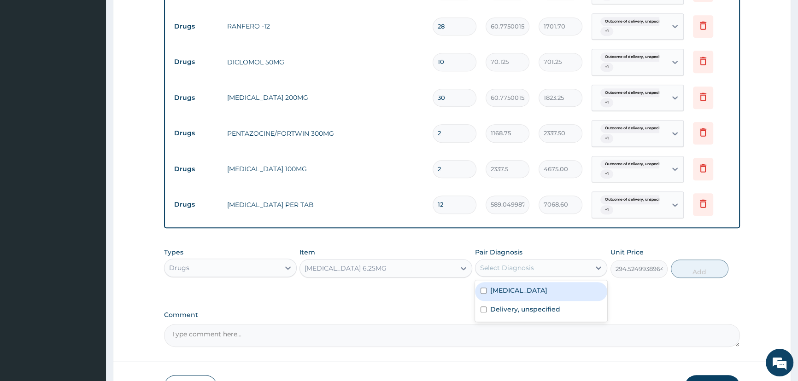
click at [516, 267] on div "Select Diagnosis" at bounding box center [507, 267] width 54 height 9
click at [483, 292] on input "checkbox" at bounding box center [483, 291] width 6 height 6
checkbox input "true"
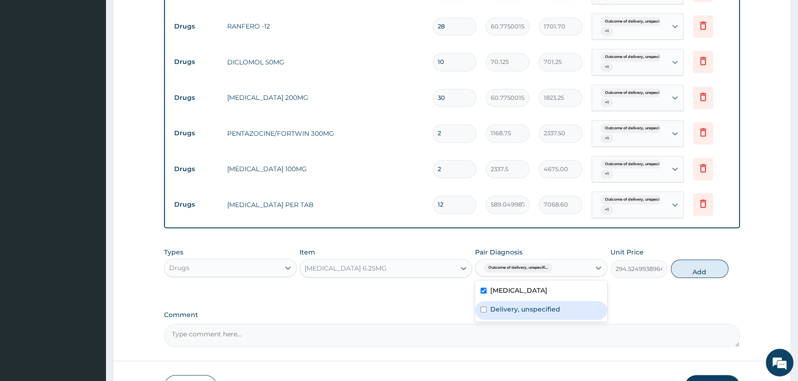
click at [484, 309] on input "checkbox" at bounding box center [483, 310] width 6 height 6
checkbox input "true"
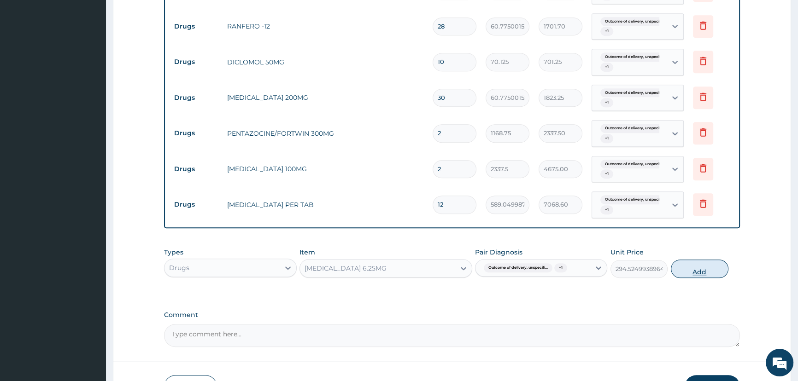
click at [686, 271] on button "Add" at bounding box center [700, 269] width 58 height 18
type input "0"
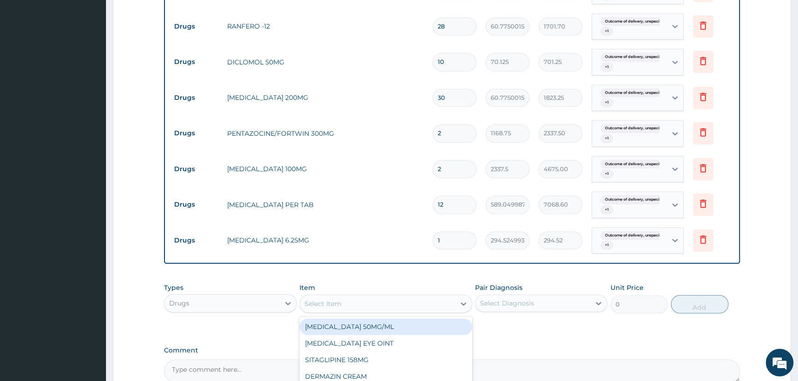
click at [327, 303] on div "Select Item" at bounding box center [322, 303] width 37 height 9
type input "CEFTR"
click at [356, 332] on div "CEFTRIAXONE SUBACTAM 1.5G" at bounding box center [385, 327] width 173 height 17
type input "4114"
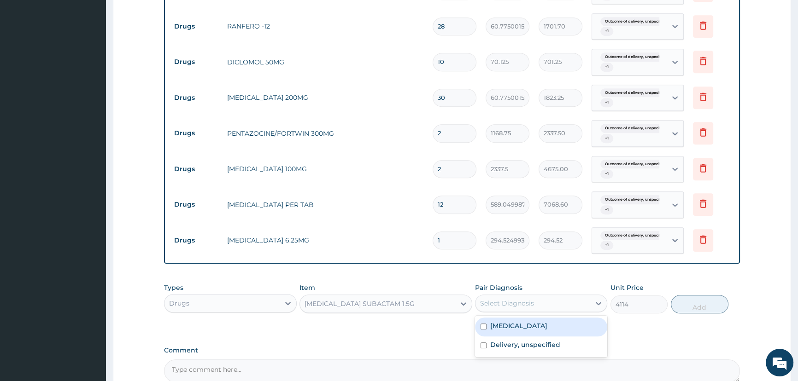
click at [497, 304] on div "Select Diagnosis" at bounding box center [507, 303] width 54 height 9
click at [482, 327] on input "checkbox" at bounding box center [483, 327] width 6 height 6
checkbox input "true"
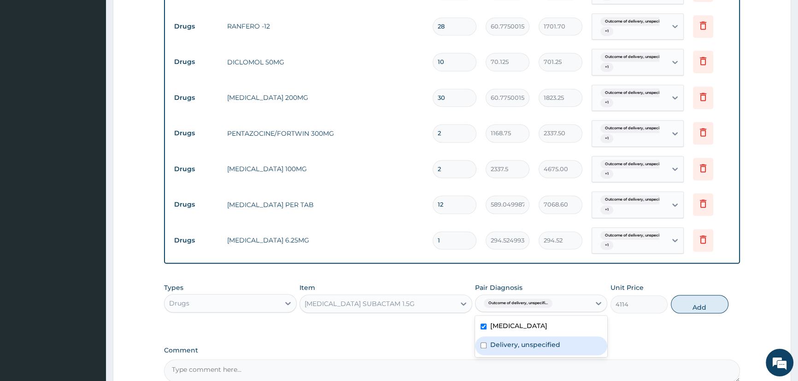
click at [482, 347] on input "checkbox" at bounding box center [483, 346] width 6 height 6
checkbox input "true"
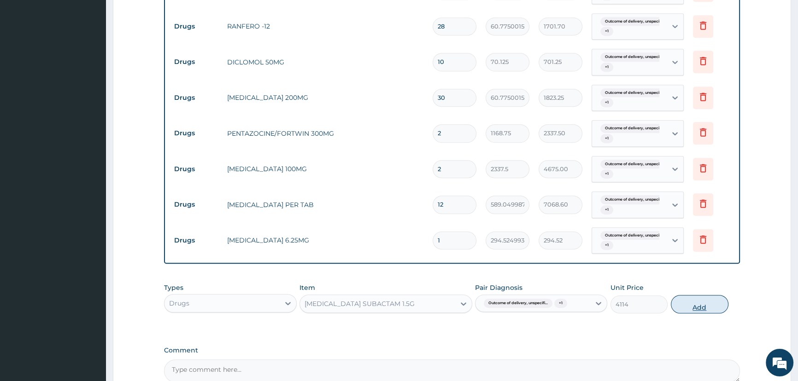
click at [697, 307] on button "Add" at bounding box center [700, 304] width 58 height 18
type input "0"
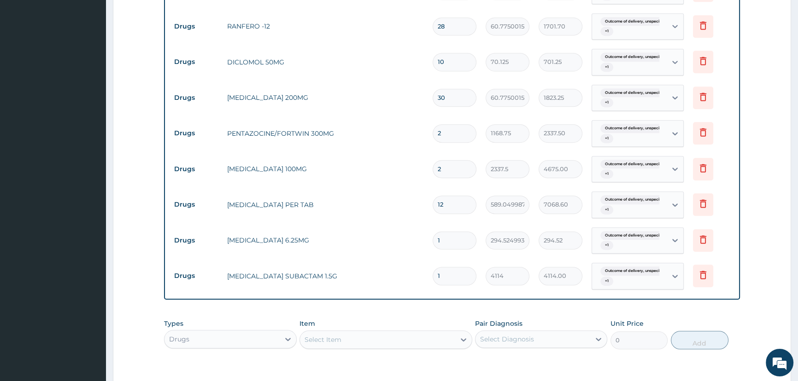
type input "0.00"
type input "2"
type input "8228.00"
type input "2"
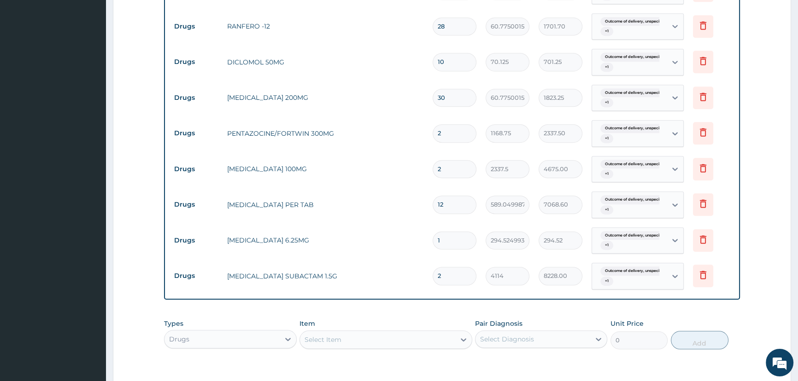
click at [355, 330] on div "Item Select Item" at bounding box center [385, 334] width 173 height 30
click at [354, 337] on div "Select Item" at bounding box center [377, 340] width 155 height 15
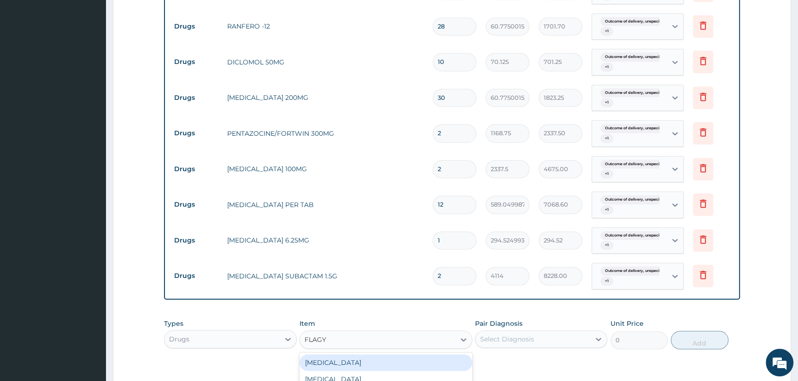
type input "FLAGYL"
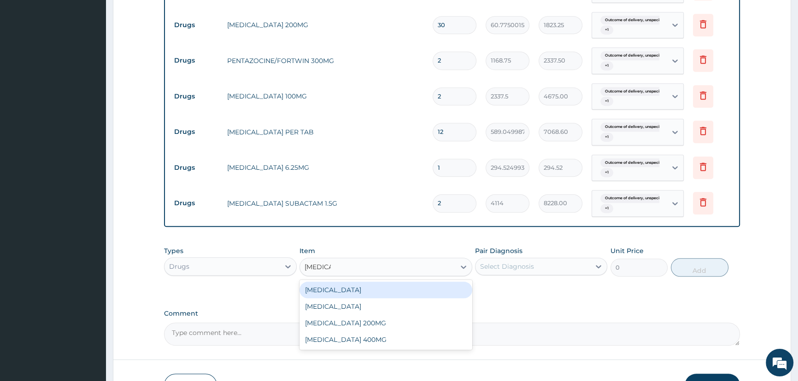
scroll to position [935, 0]
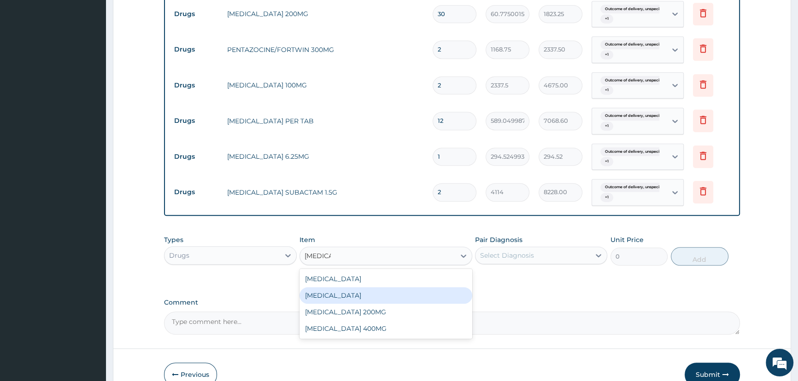
click at [341, 296] on div "FLAGYL IV" at bounding box center [385, 295] width 173 height 17
type input "1168.75"
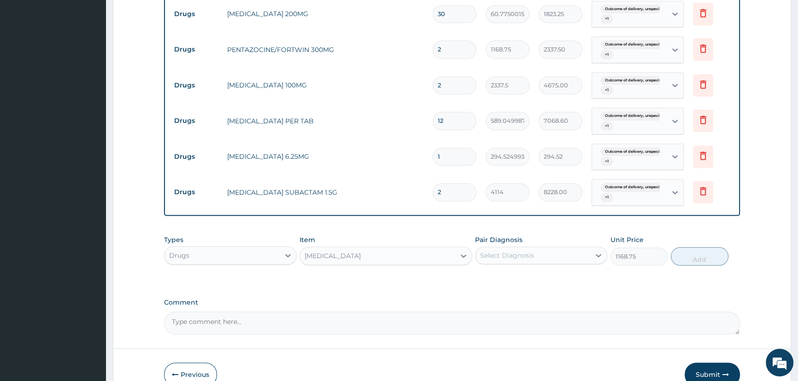
click at [482, 255] on div "Select Diagnosis" at bounding box center [507, 255] width 54 height 9
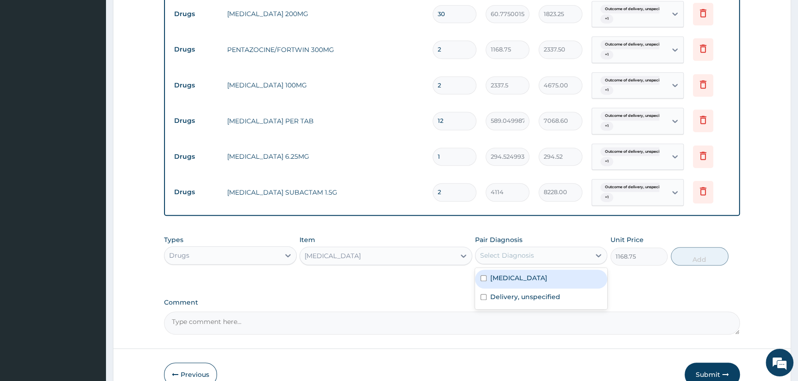
click at [480, 278] on input "checkbox" at bounding box center [483, 278] width 6 height 6
checkbox input "true"
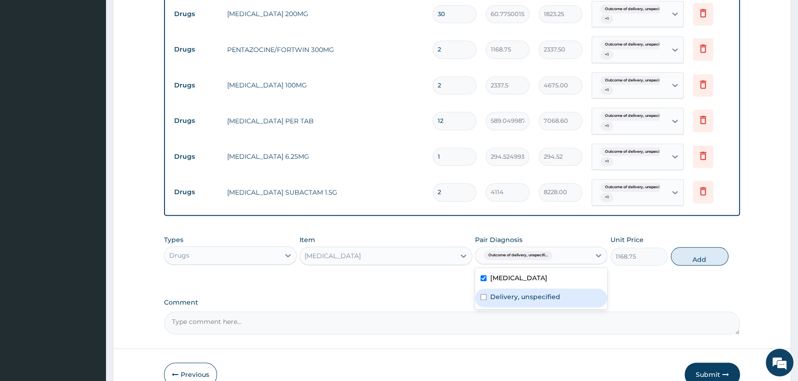
click at [482, 299] on input "checkbox" at bounding box center [483, 297] width 6 height 6
checkbox input "true"
click at [709, 255] on button "Add" at bounding box center [700, 256] width 58 height 18
type input "0"
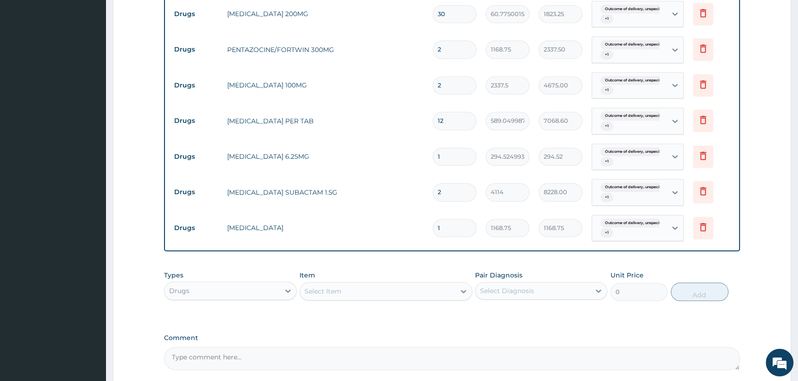
type input "0.00"
type input "2"
type input "2337.50"
type input "2"
click at [349, 288] on div "Select Item" at bounding box center [377, 291] width 155 height 15
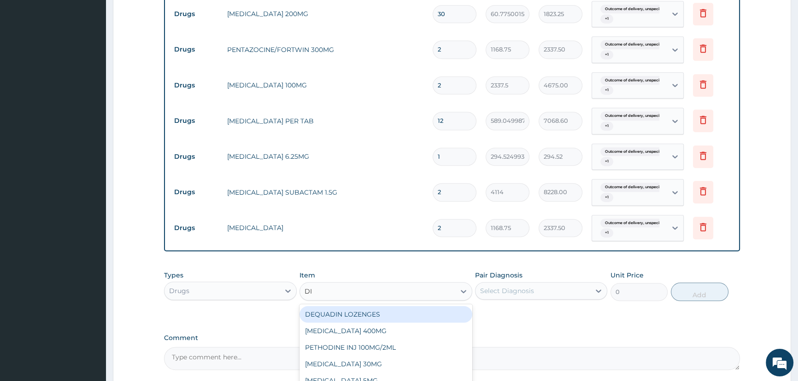
type input "DIA"
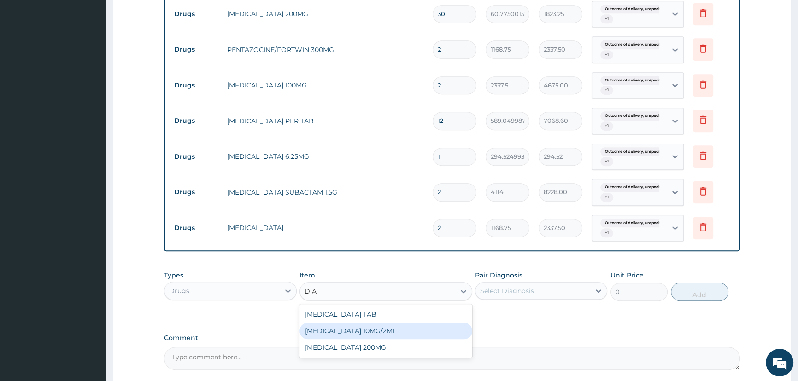
click at [360, 332] on div "DIAZEPAM 10MG/2ML" at bounding box center [385, 331] width 173 height 17
type input "607.75"
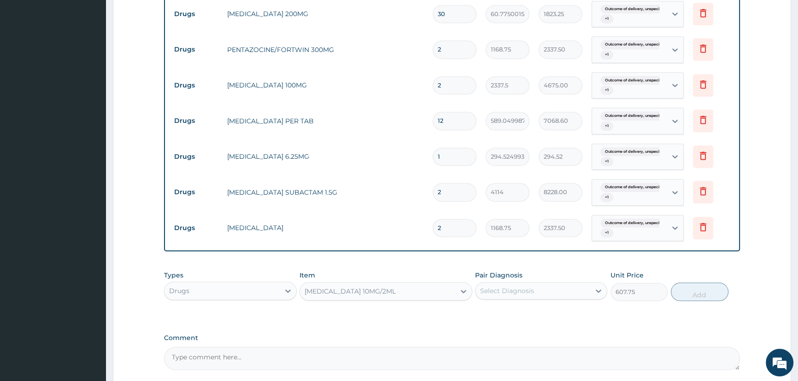
click at [490, 291] on div "Select Diagnosis" at bounding box center [507, 290] width 54 height 9
click at [483, 312] on input "checkbox" at bounding box center [483, 314] width 6 height 6
checkbox input "true"
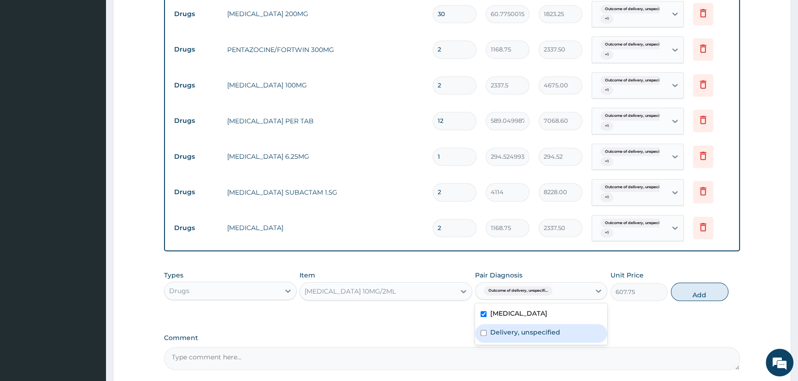
click at [483, 333] on input "checkbox" at bounding box center [483, 333] width 6 height 6
checkbox input "true"
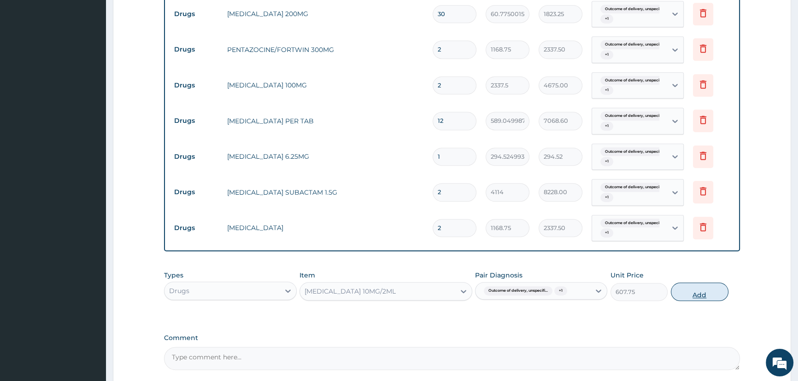
click at [690, 294] on button "Add" at bounding box center [700, 292] width 58 height 18
type input "0"
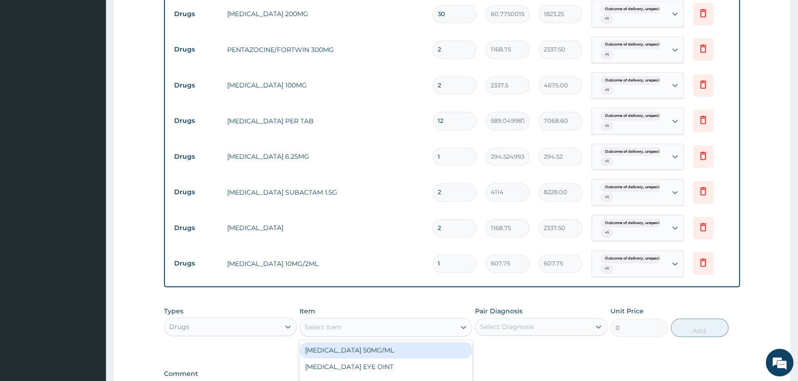
click at [337, 327] on div "Select Item" at bounding box center [322, 327] width 37 height 9
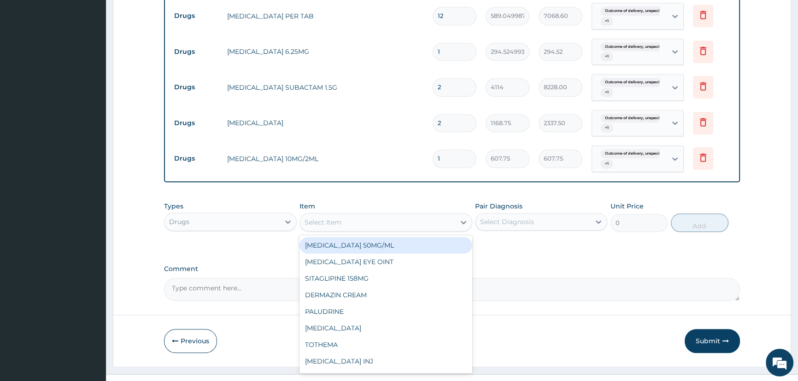
scroll to position [1056, 0]
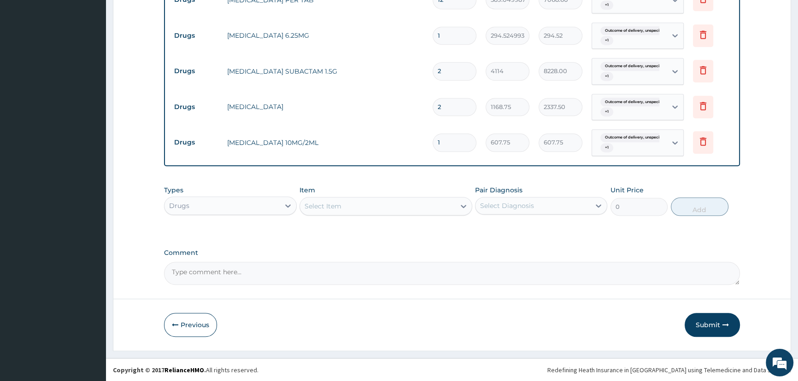
click at [197, 269] on textarea "Comment" at bounding box center [452, 273] width 576 height 23
click at [181, 270] on textarea "PA/" at bounding box center [452, 273] width 576 height 23
type textarea "P"
paste textarea "PA/2513C6"
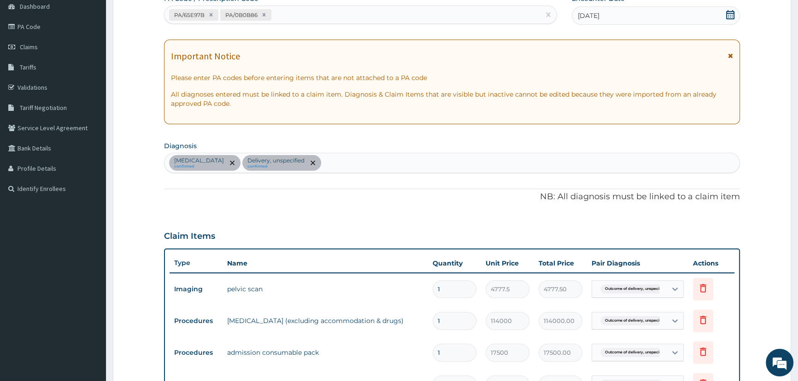
scroll to position [93, 0]
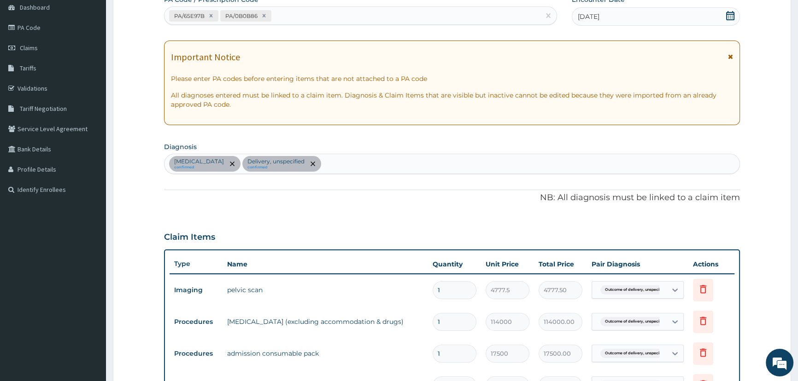
type textarea "PA/2513C6"
click at [295, 16] on div "PA/65E97B PA/0B0B86" at bounding box center [351, 15] width 375 height 15
paste input "PA/2513C6"
type input "PA/2513C6"
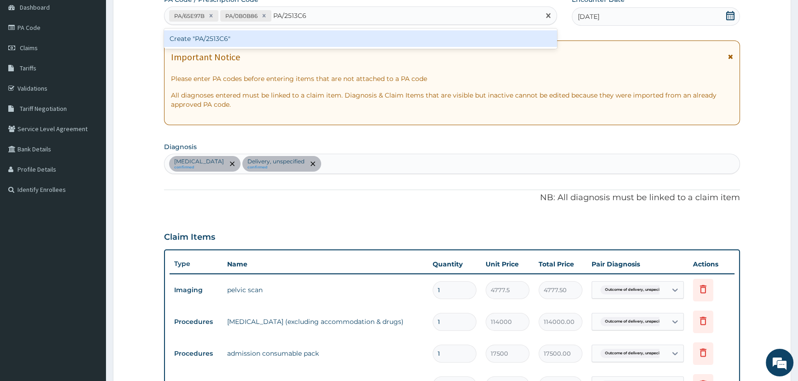
click at [202, 39] on div "Create "PA/2513C6"" at bounding box center [360, 38] width 392 height 17
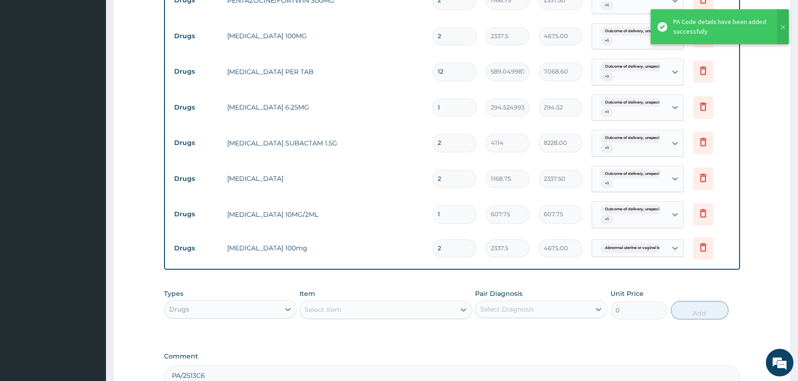
scroll to position [958, 0]
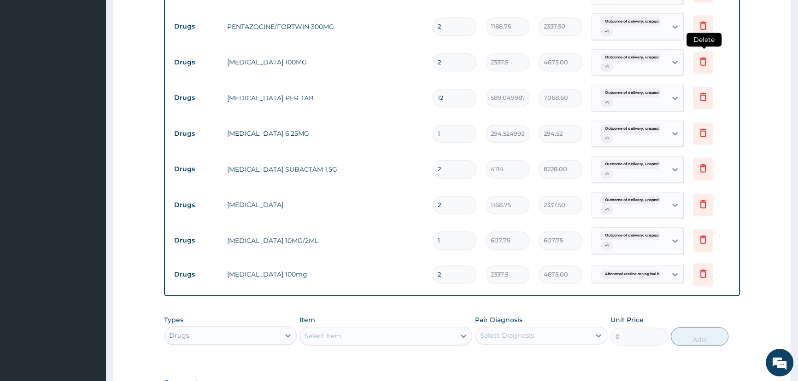
click at [700, 60] on icon at bounding box center [703, 61] width 6 height 8
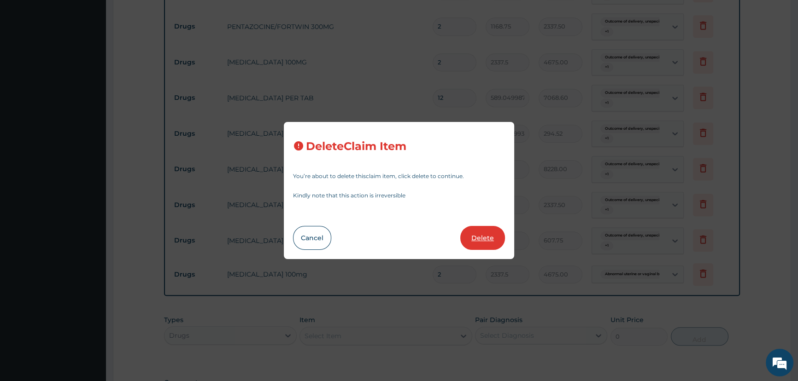
click at [484, 236] on button "Delete" at bounding box center [482, 238] width 45 height 24
type input "12"
type input "589.0499877929688"
type input "7068.60"
type input "1"
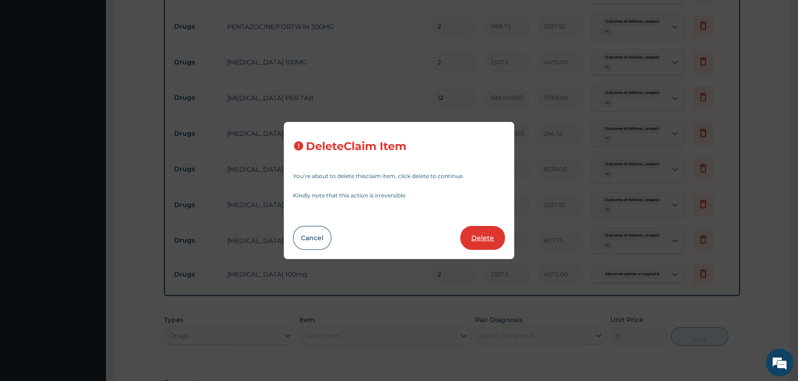
type input "294.5249938964844"
type input "294.52"
type input "2"
type input "4114"
type input "8228.00"
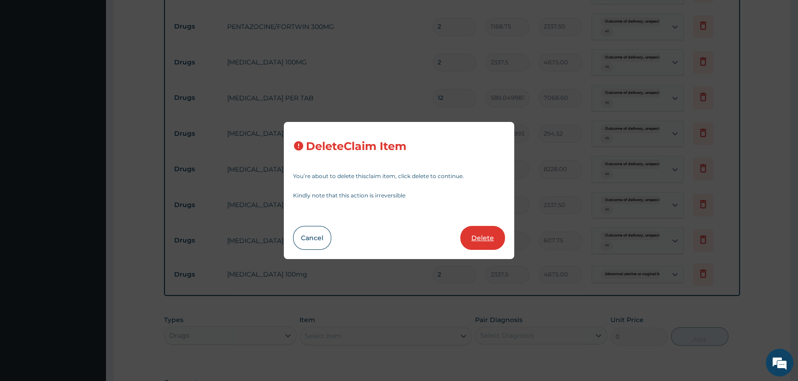
type input "1168.75"
type input "2337.50"
type input "1"
type input "607.75"
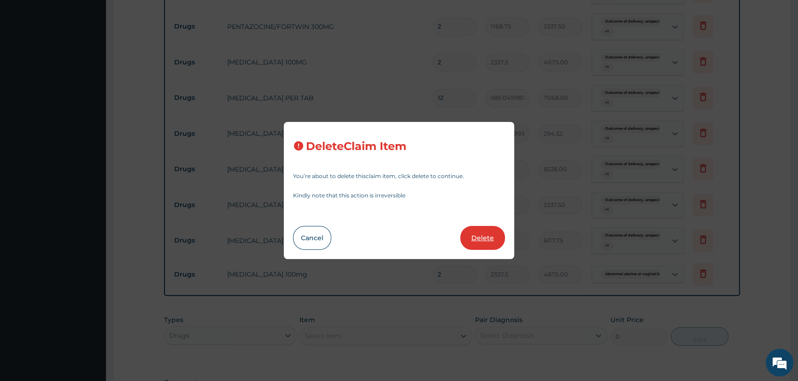
type input "2"
type input "2337.5"
type input "4675.00"
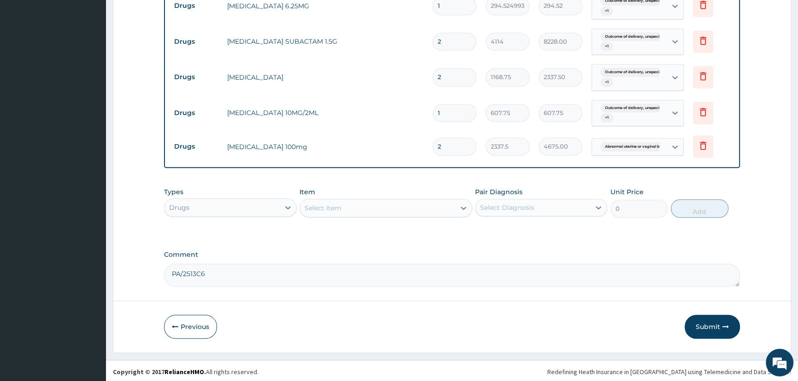
scroll to position [1052, 0]
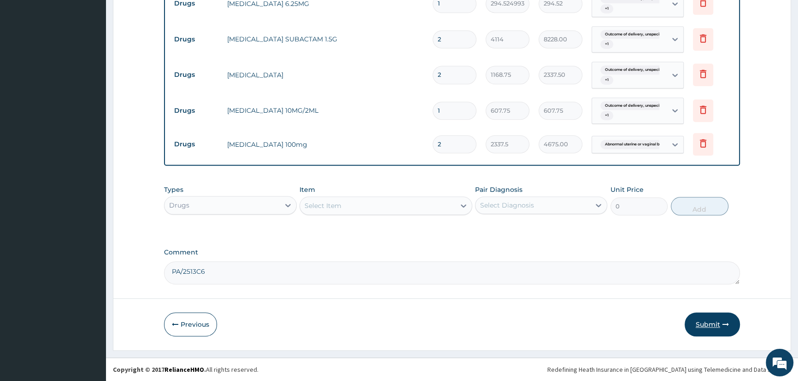
click at [708, 322] on button "Submit" at bounding box center [711, 325] width 55 height 24
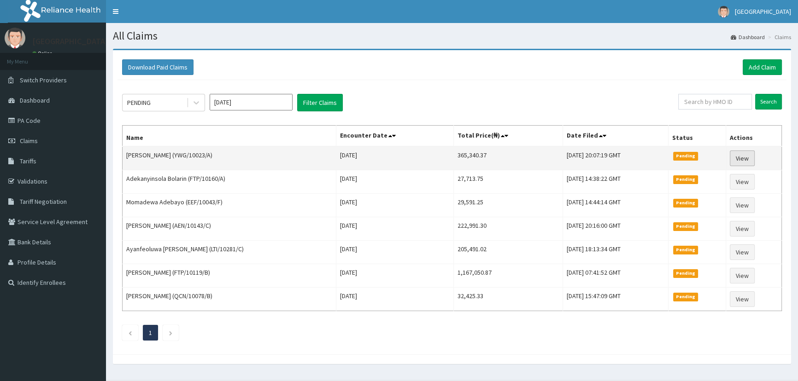
click at [744, 160] on link "View" at bounding box center [742, 159] width 25 height 16
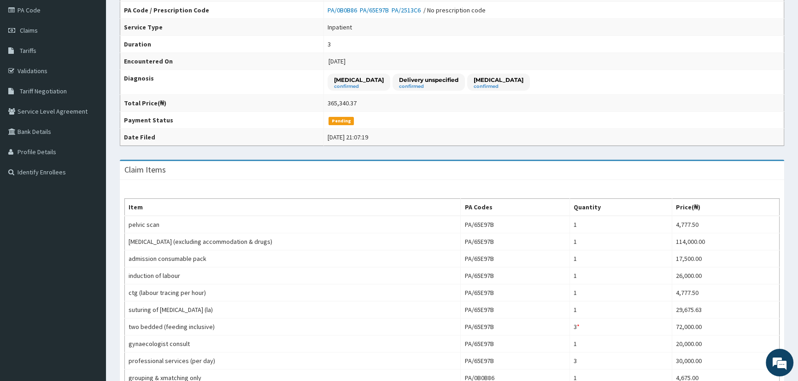
scroll to position [109, 0]
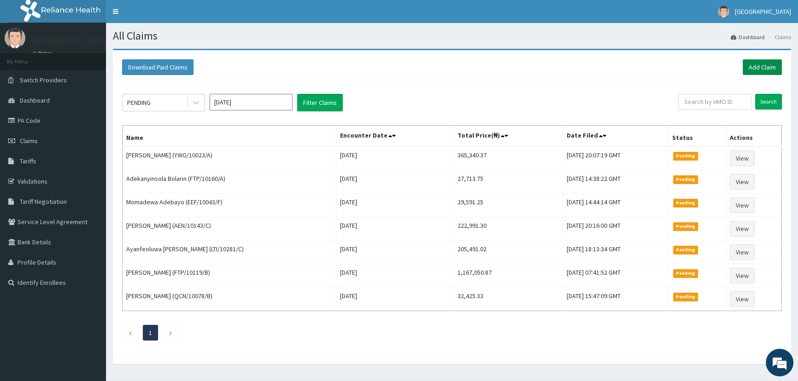
click at [765, 70] on link "Add Claim" at bounding box center [761, 67] width 39 height 16
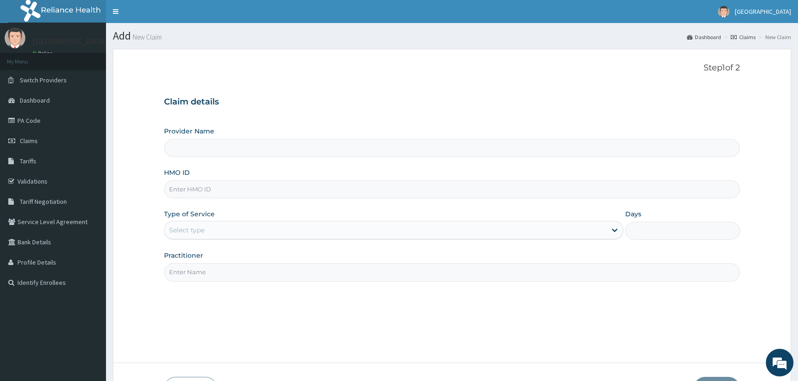
click at [187, 152] on input "Provider Name" at bounding box center [452, 148] width 576 height 18
type input "Mother and Child Hospital - [GEOGRAPHIC_DATA]"
click at [192, 187] on input "HMO ID" at bounding box center [452, 190] width 576 height 18
type input "YWG/10023/A"
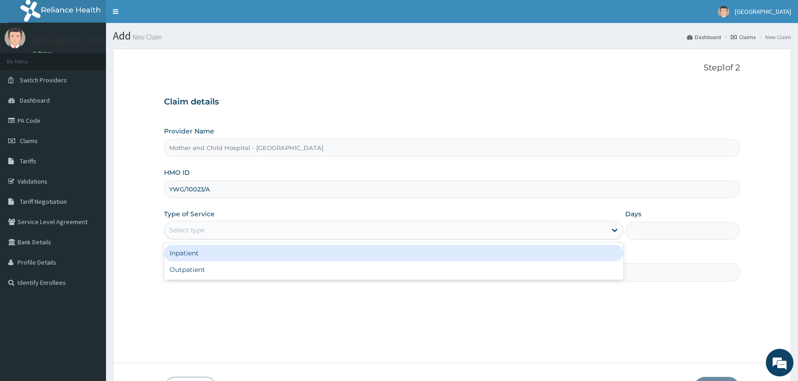
click at [180, 237] on div "Select type" at bounding box center [384, 230] width 441 height 15
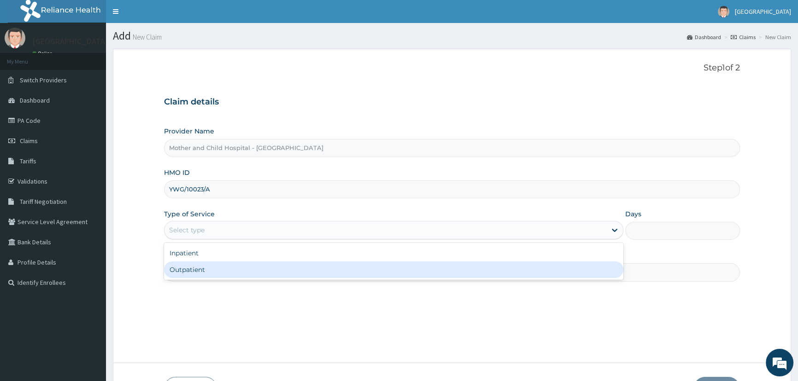
click at [176, 272] on div "Outpatient" at bounding box center [393, 270] width 459 height 17
type input "1"
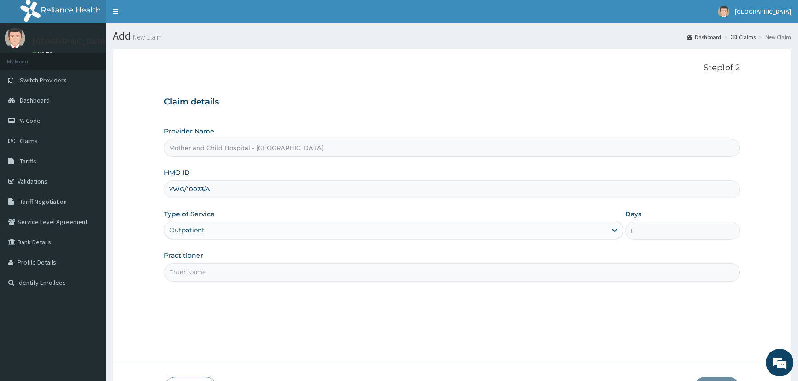
click at [200, 271] on input "Practitioner" at bounding box center [452, 272] width 576 height 18
type input "ETIM"
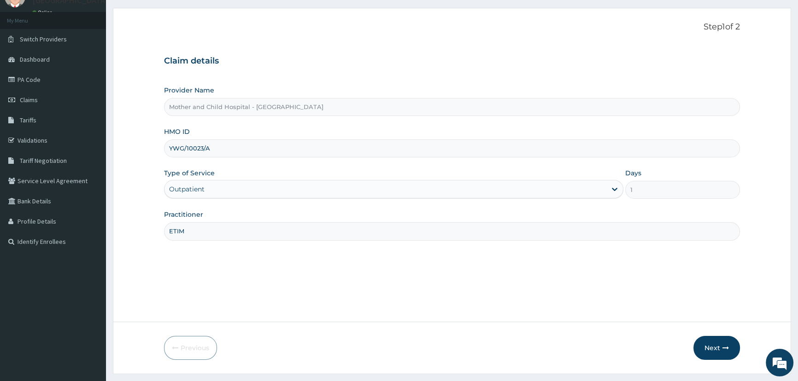
scroll to position [41, 0]
click at [716, 346] on button "Next" at bounding box center [716, 348] width 47 height 24
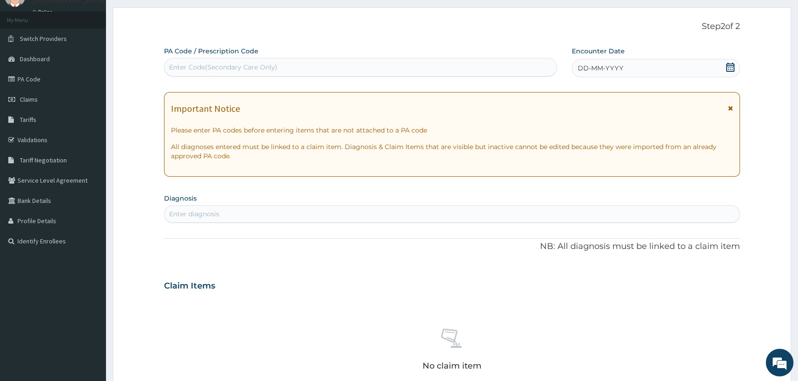
click at [732, 65] on icon at bounding box center [729, 67] width 9 height 9
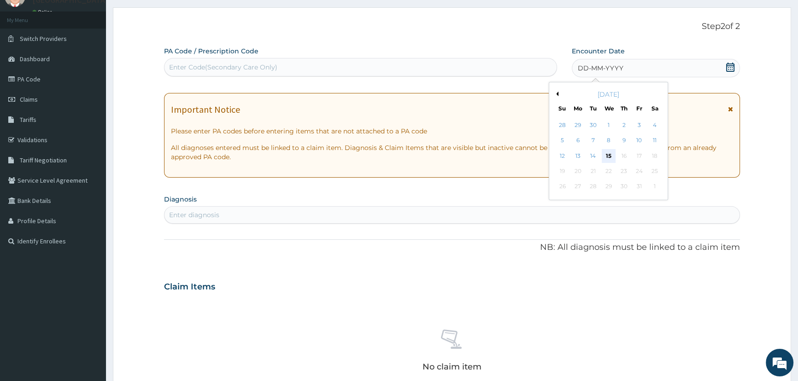
click at [609, 155] on div "15" at bounding box center [608, 156] width 14 height 14
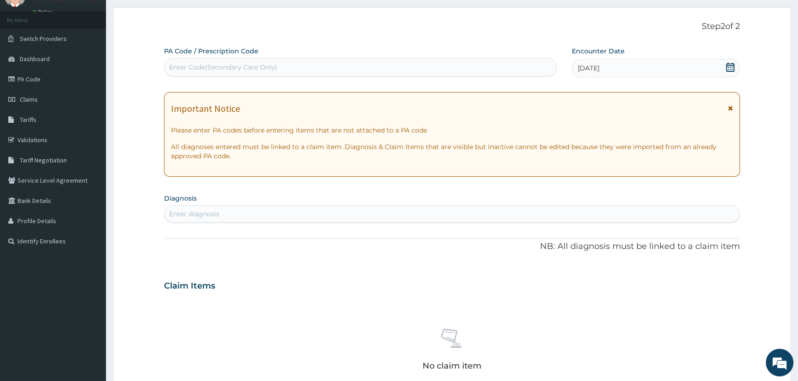
click at [197, 64] on div "Enter Code(Secondary Care Only)" at bounding box center [223, 67] width 108 height 9
paste input "PA/C97BEE"
type input "PA/C97BEE"
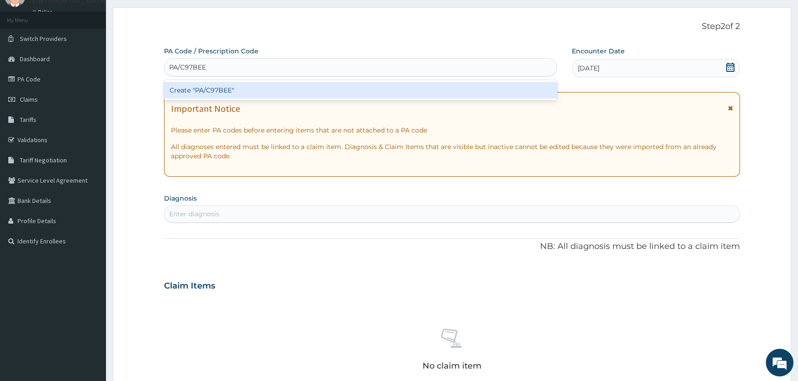
click at [221, 88] on div "Create "PA/C97BEE"" at bounding box center [360, 90] width 392 height 17
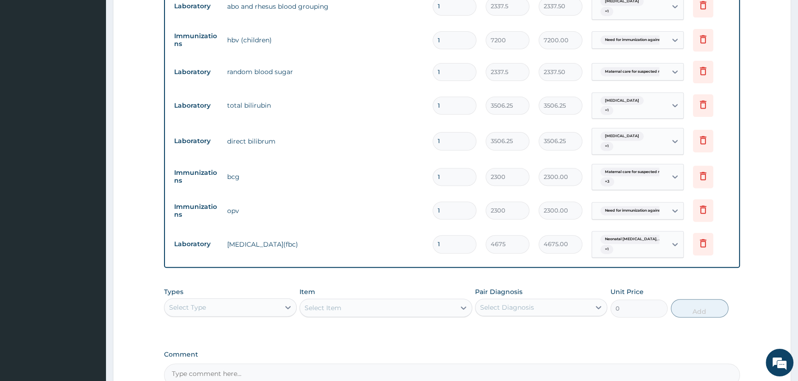
scroll to position [533, 0]
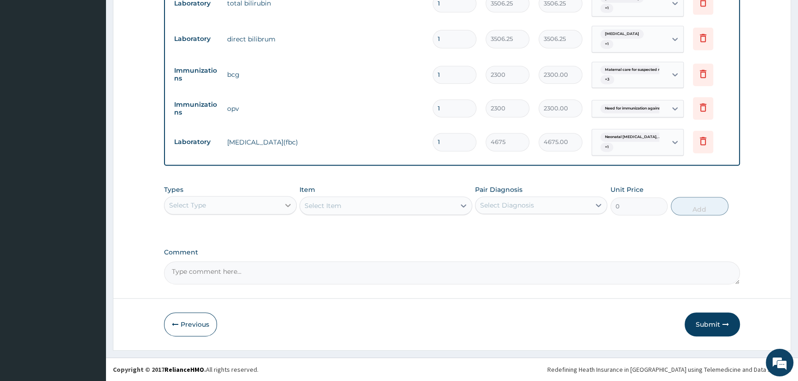
click at [290, 206] on icon at bounding box center [287, 205] width 9 height 9
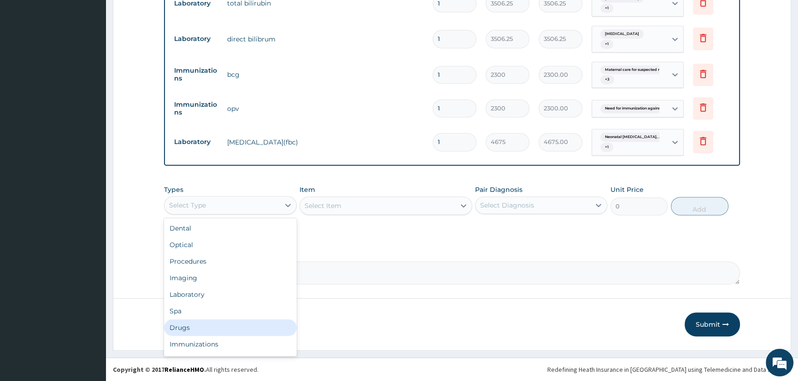
click at [201, 329] on div "Drugs" at bounding box center [230, 328] width 132 height 17
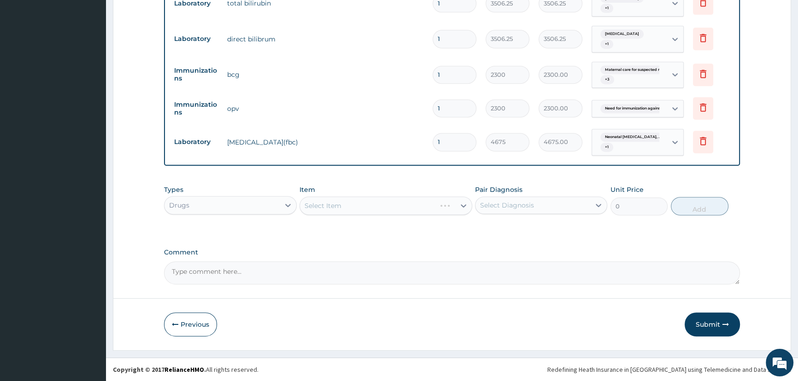
drag, startPoint x: 364, startPoint y: 199, endPoint x: 362, endPoint y: 205, distance: 6.7
click at [364, 201] on div "Select Item" at bounding box center [385, 206] width 173 height 18
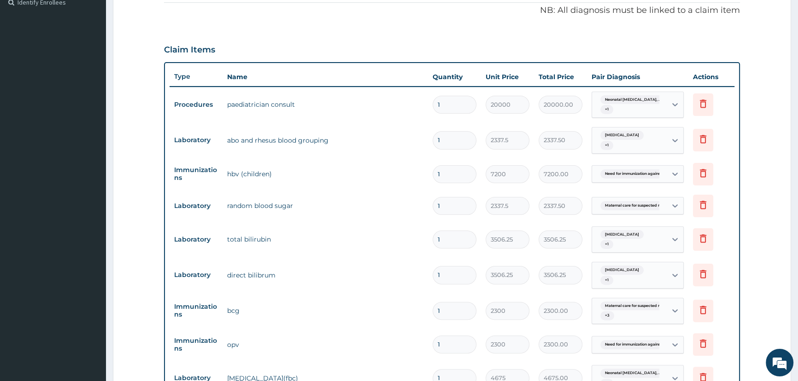
scroll to position [449, 0]
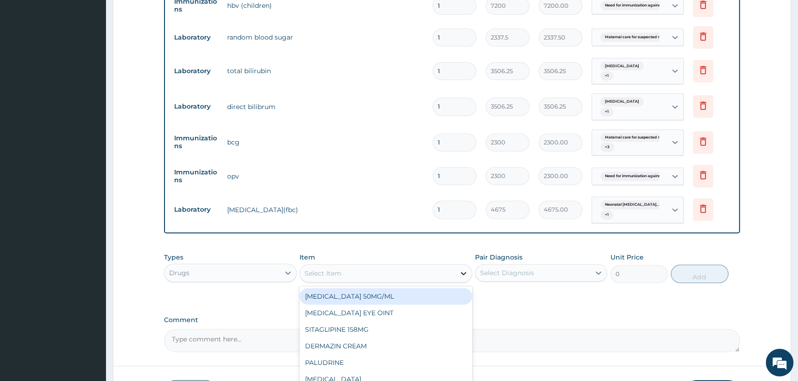
click at [459, 278] on icon at bounding box center [463, 273] width 9 height 9
type input "vit"
click at [339, 305] on div "VIT K" at bounding box center [385, 296] width 173 height 17
type input "467.5"
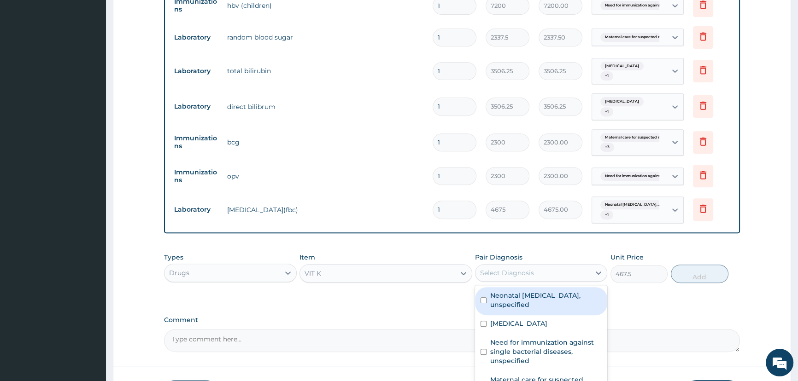
click at [499, 278] on div "Select Diagnosis" at bounding box center [507, 273] width 54 height 9
click at [481, 304] on input "checkbox" at bounding box center [483, 301] width 6 height 6
checkbox input "true"
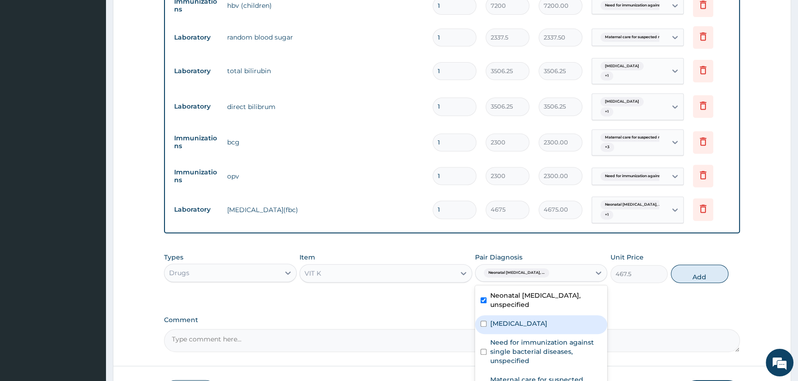
click at [482, 327] on input "checkbox" at bounding box center [483, 324] width 6 height 6
checkbox input "true"
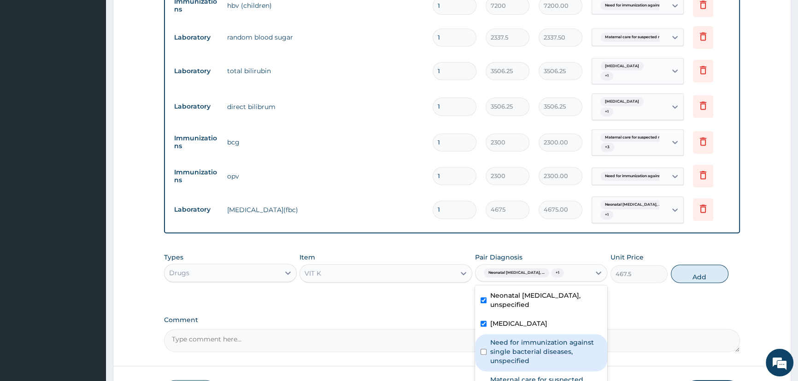
click at [481, 355] on input "checkbox" at bounding box center [483, 352] width 6 height 6
checkbox input "true"
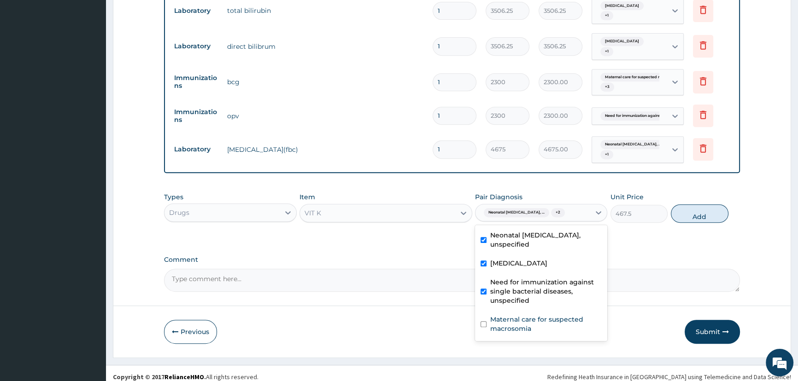
scroll to position [533, 0]
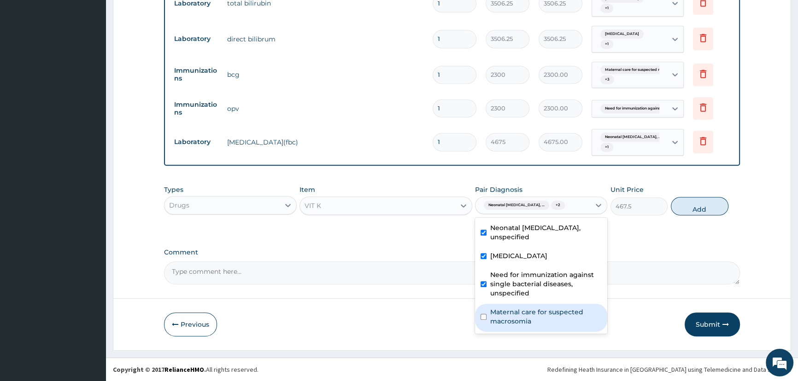
click at [482, 320] on input "checkbox" at bounding box center [483, 317] width 6 height 6
checkbox input "true"
click at [692, 211] on button "Add" at bounding box center [700, 206] width 58 height 18
type input "0"
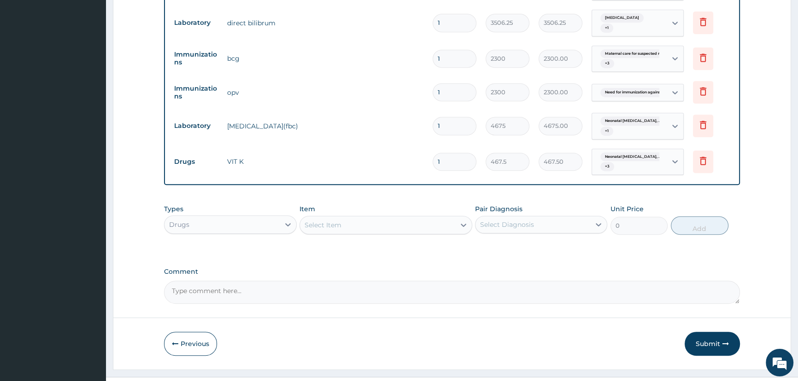
click at [196, 304] on textarea "Comment" at bounding box center [452, 292] width 576 height 23
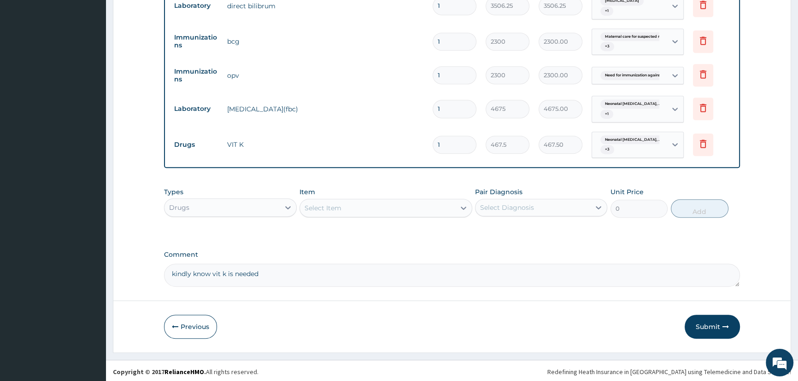
scroll to position [568, 0]
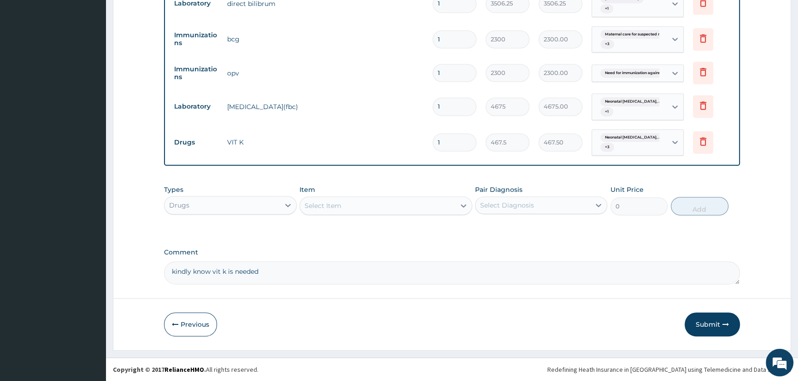
click at [274, 273] on textarea "kindly know vit k is needed" at bounding box center [452, 273] width 576 height 23
type textarea "k"
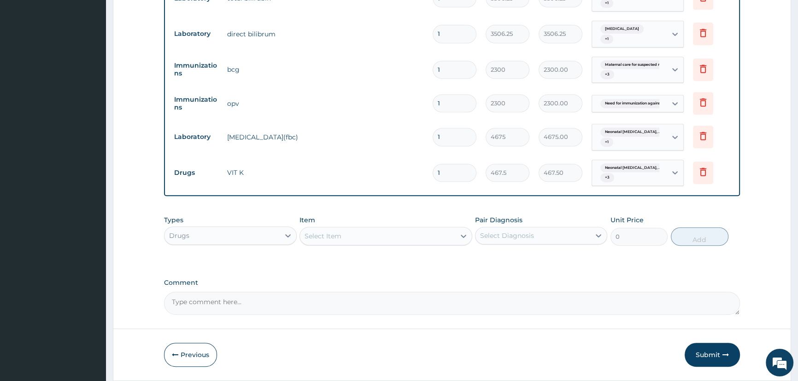
scroll to position [526, 0]
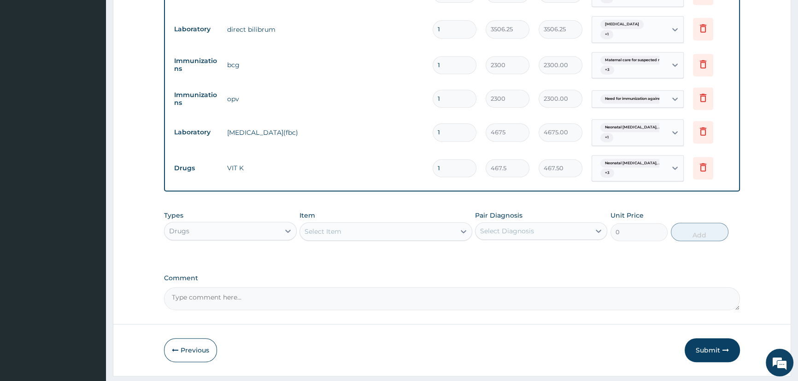
click at [713, 362] on button "Submit" at bounding box center [711, 351] width 55 height 24
